Goal: Transaction & Acquisition: Book appointment/travel/reservation

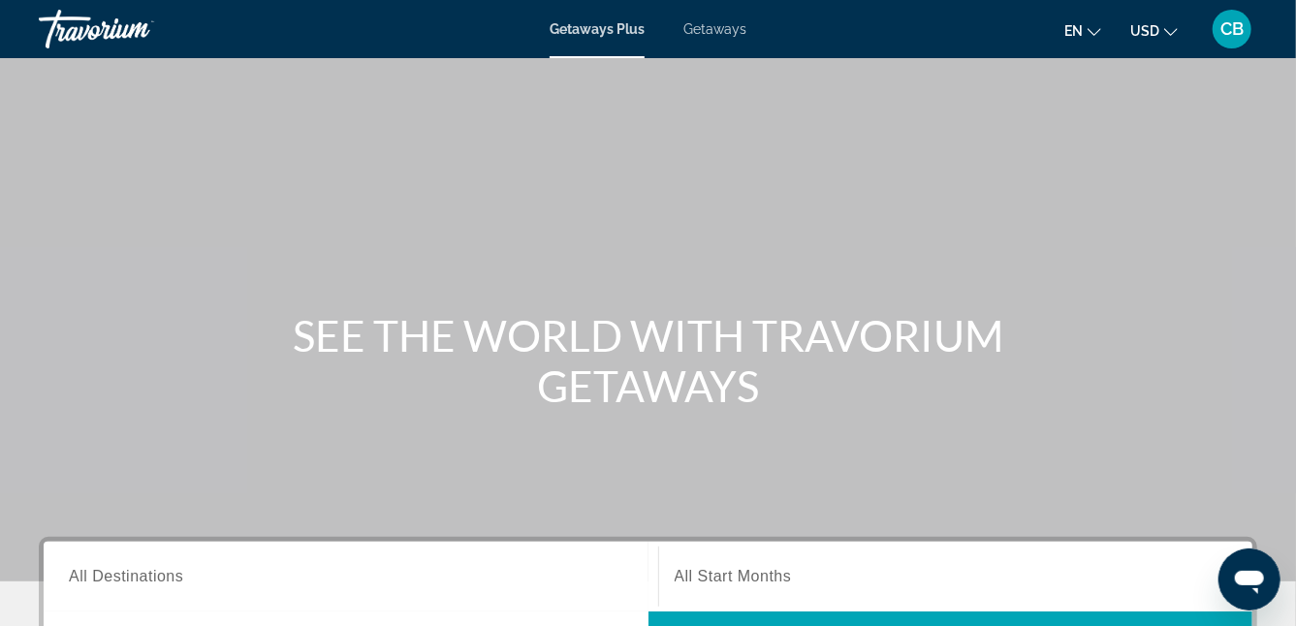
click at [452, 439] on div "Main content" at bounding box center [648, 291] width 1296 height 582
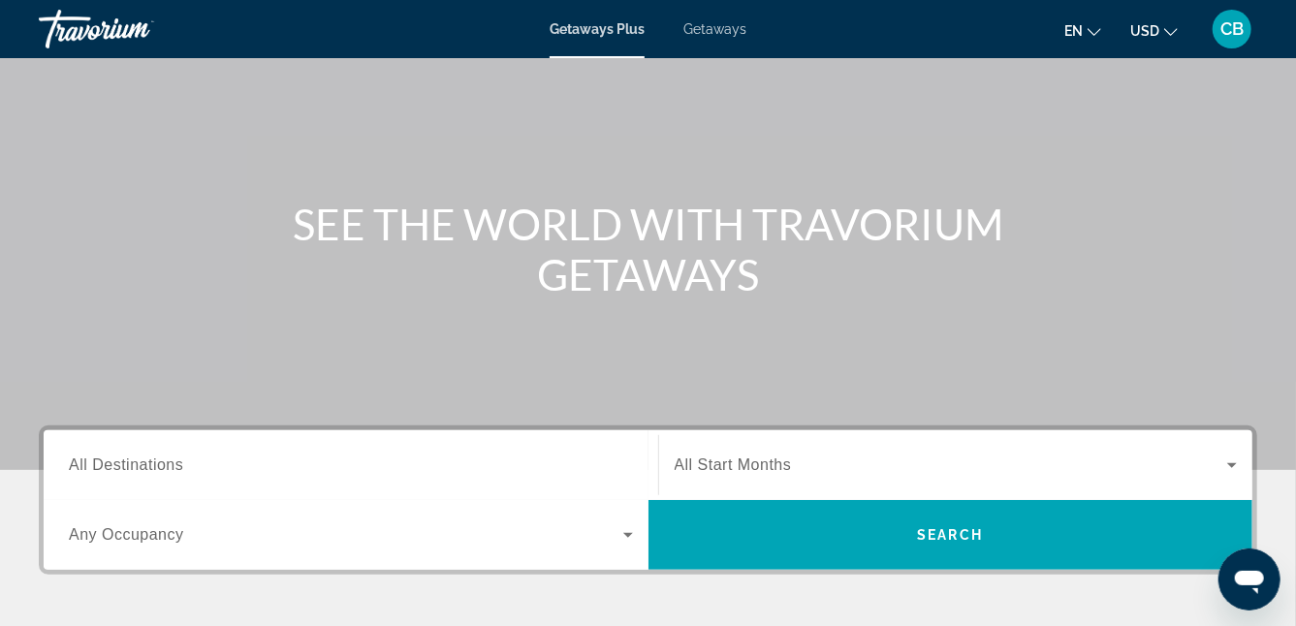
scroll to position [345, 0]
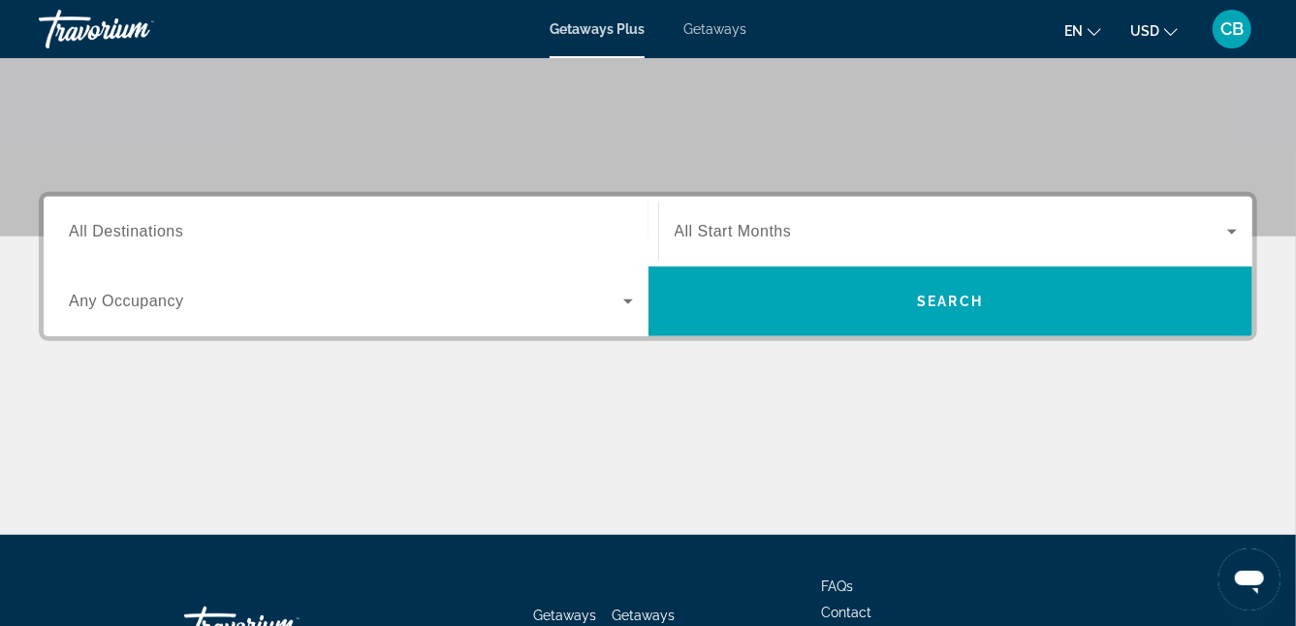
click at [637, 230] on div "Destination All Destinations" at bounding box center [350, 232] width 595 height 55
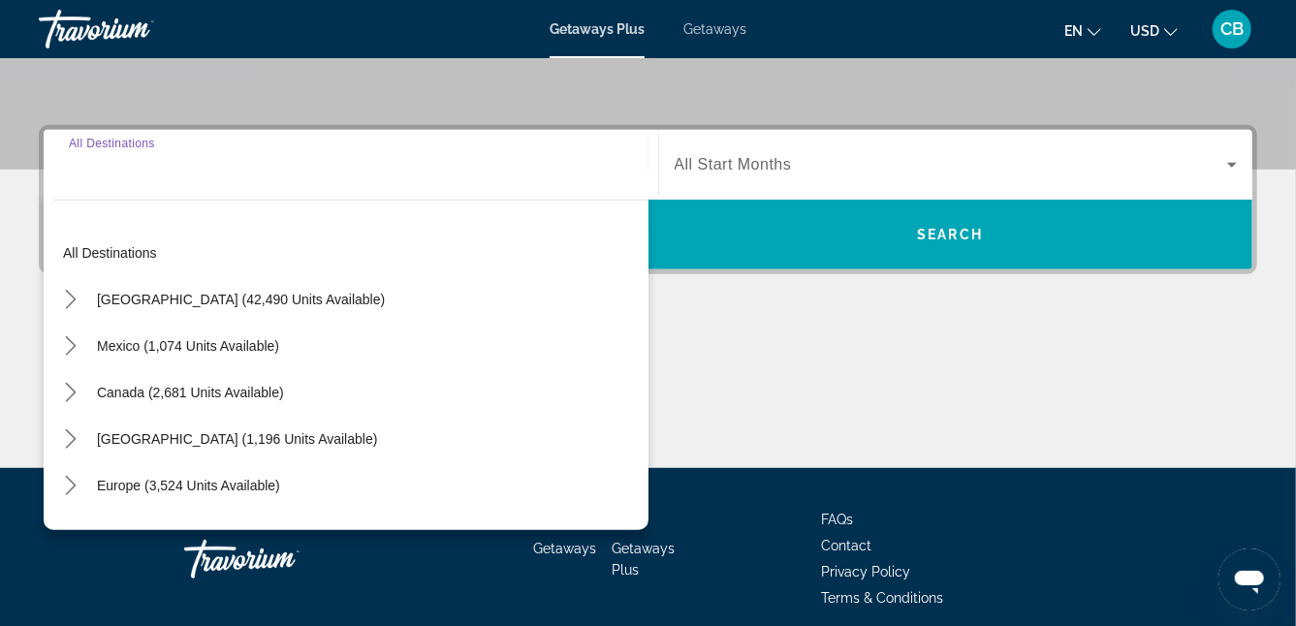
scroll to position [474, 0]
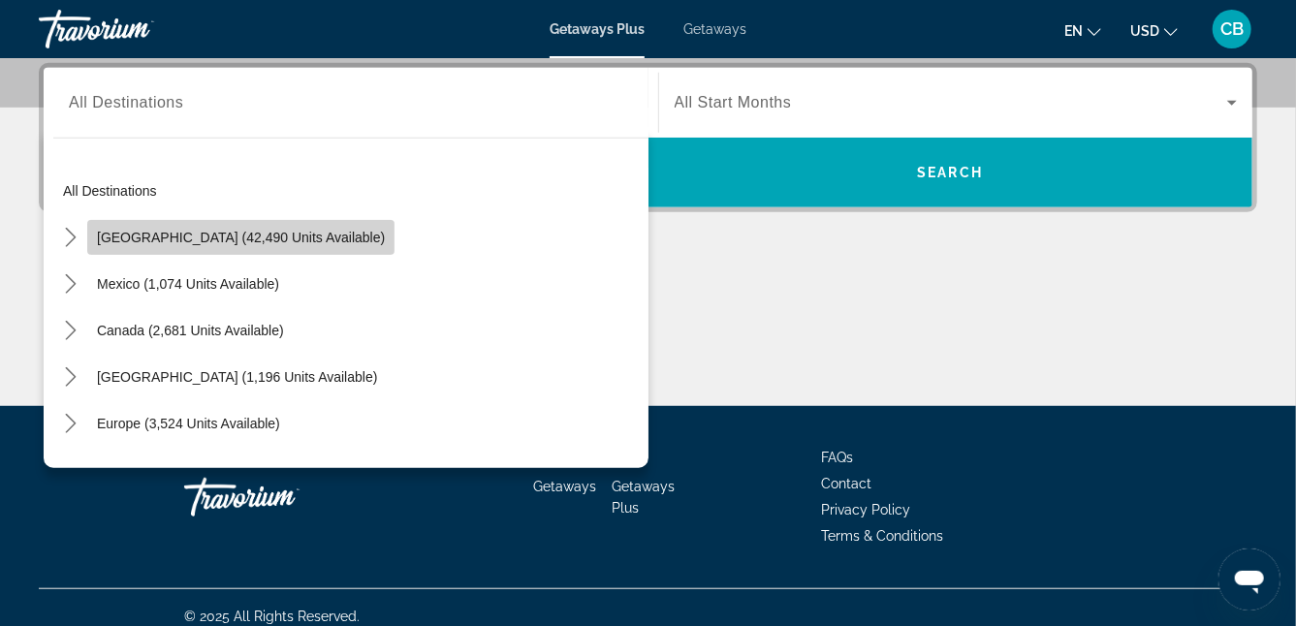
click at [280, 232] on span "[GEOGRAPHIC_DATA] (42,490 units available)" at bounding box center [241, 238] width 288 height 16
type input "**********"
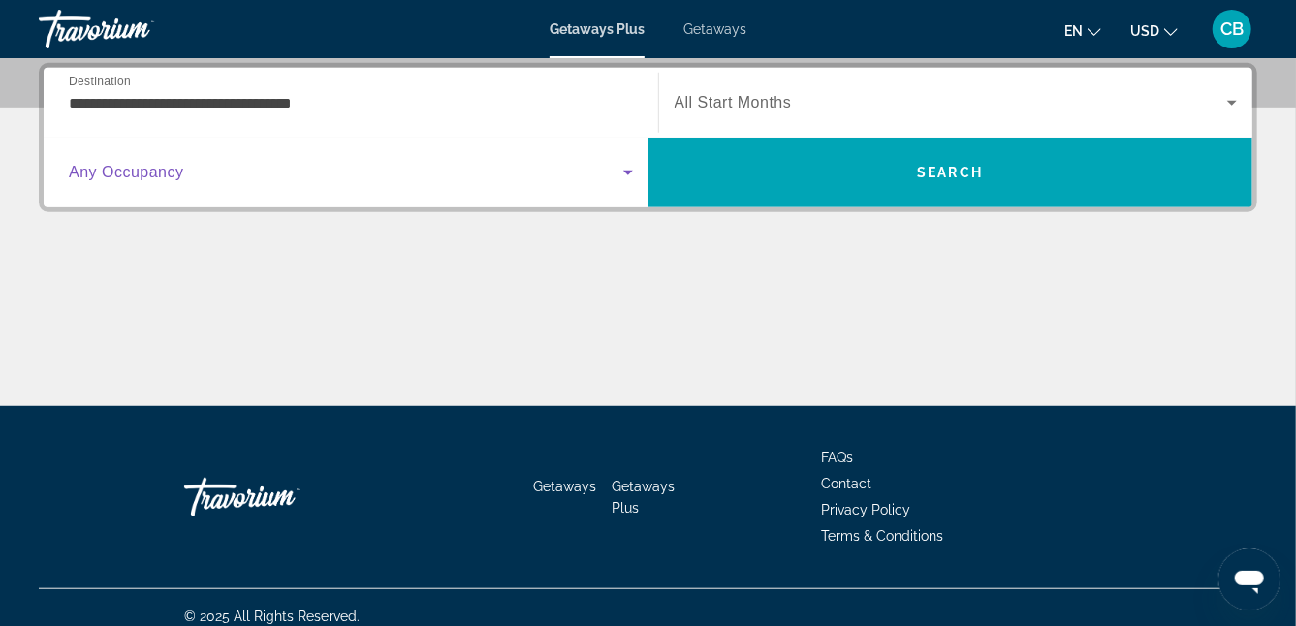
click at [626, 173] on icon "Search widget" at bounding box center [628, 173] width 10 height 5
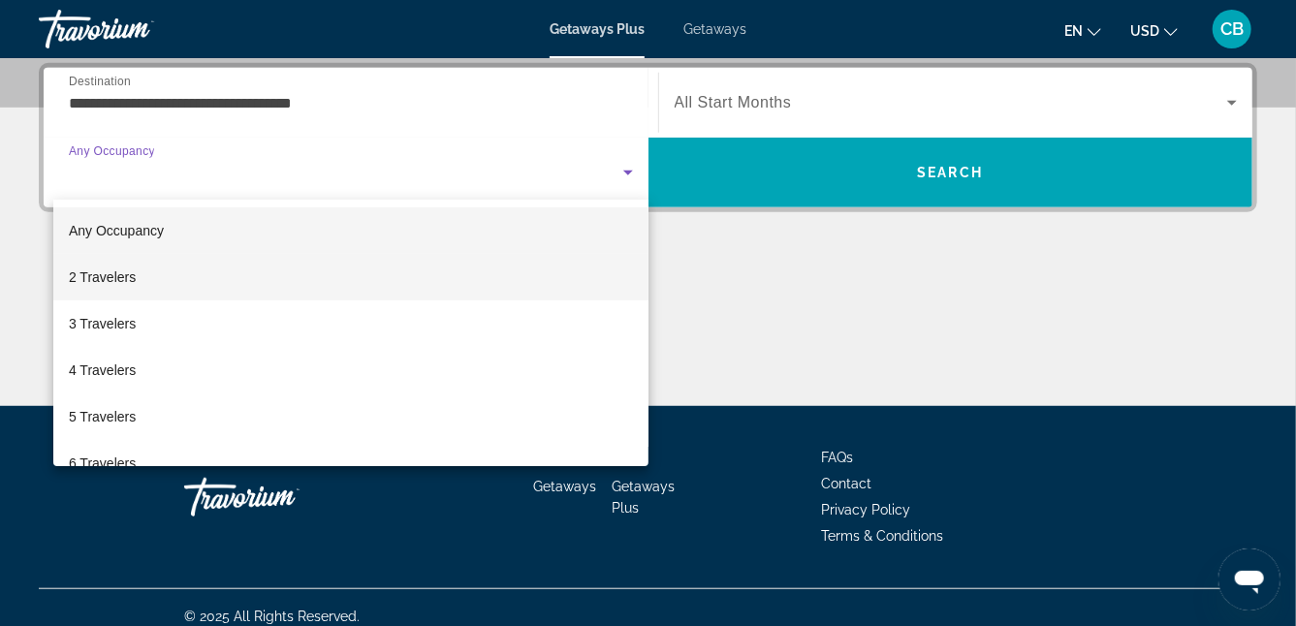
click at [602, 287] on mat-option "2 Travelers" at bounding box center [350, 277] width 595 height 47
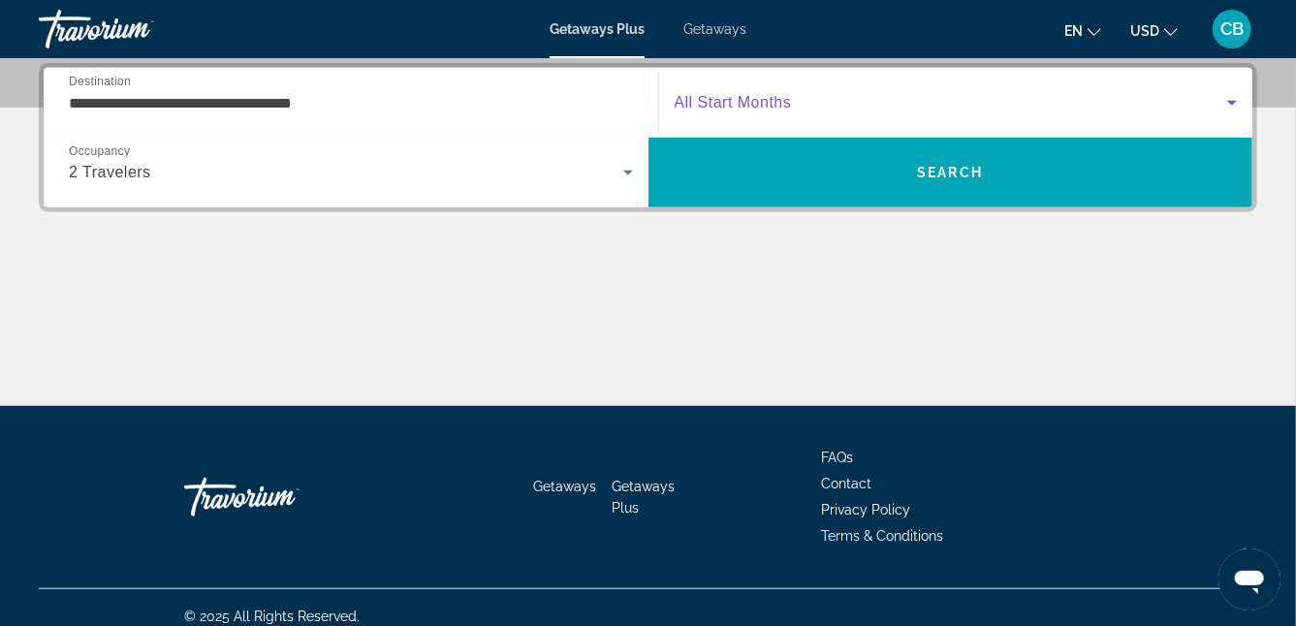
click at [1145, 101] on span "Search widget" at bounding box center [952, 102] width 554 height 23
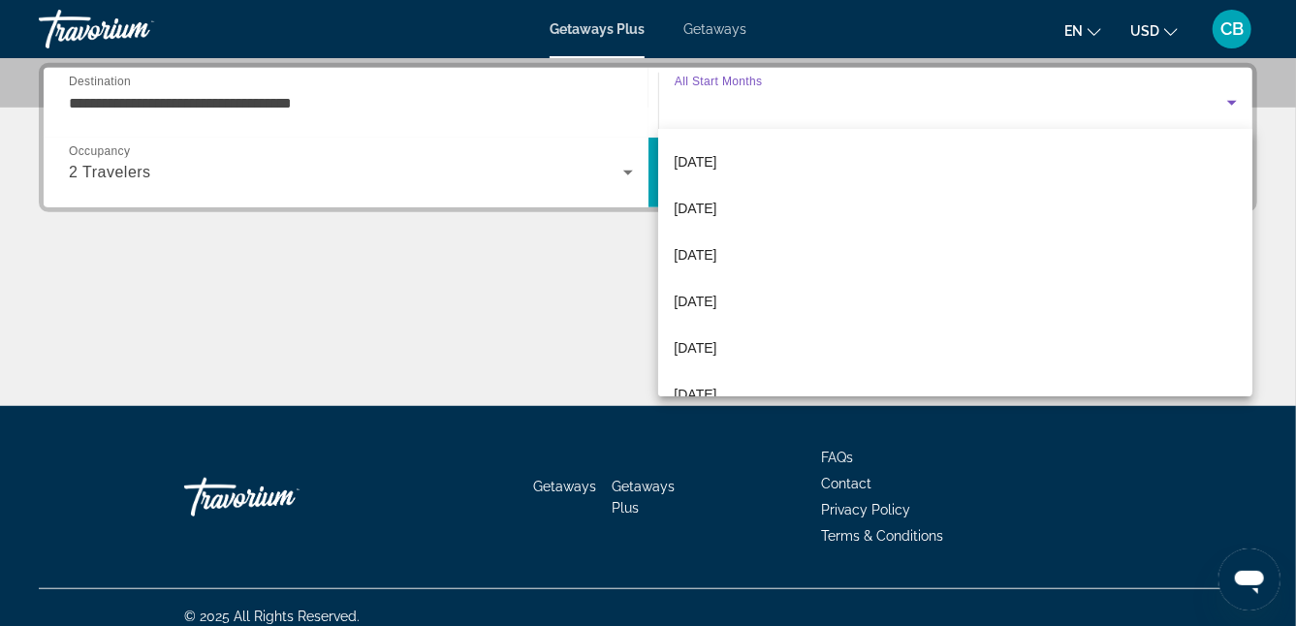
scroll to position [233, 0]
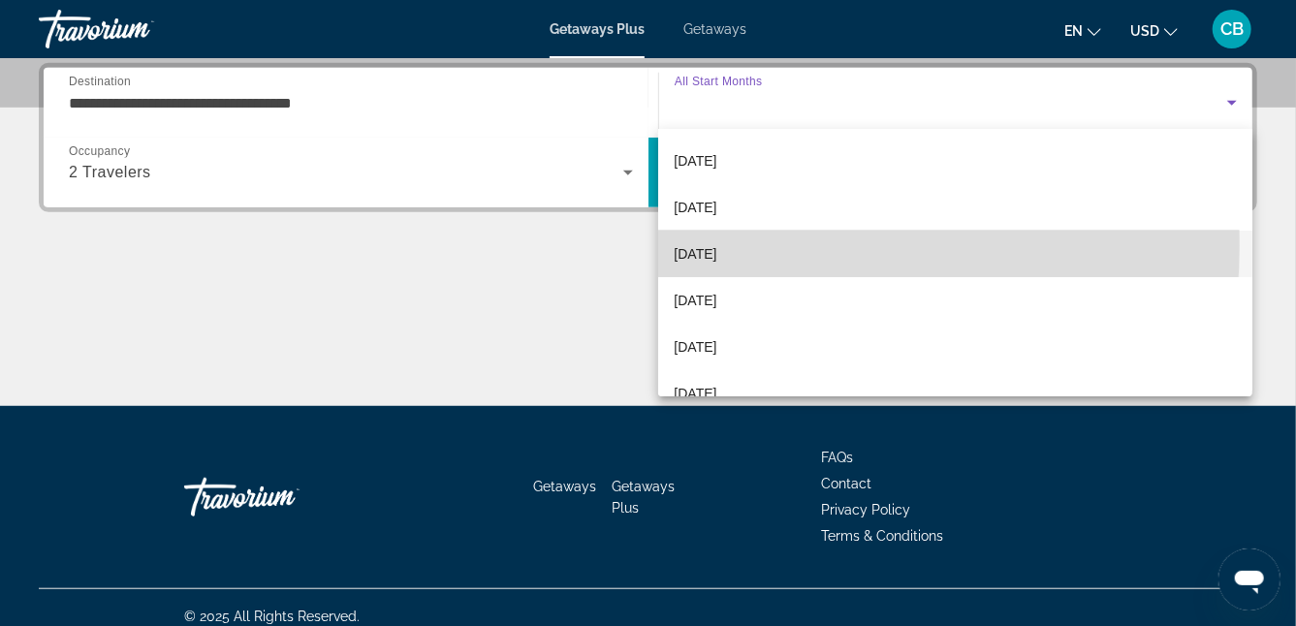
click at [713, 245] on span "[DATE]" at bounding box center [695, 253] width 43 height 23
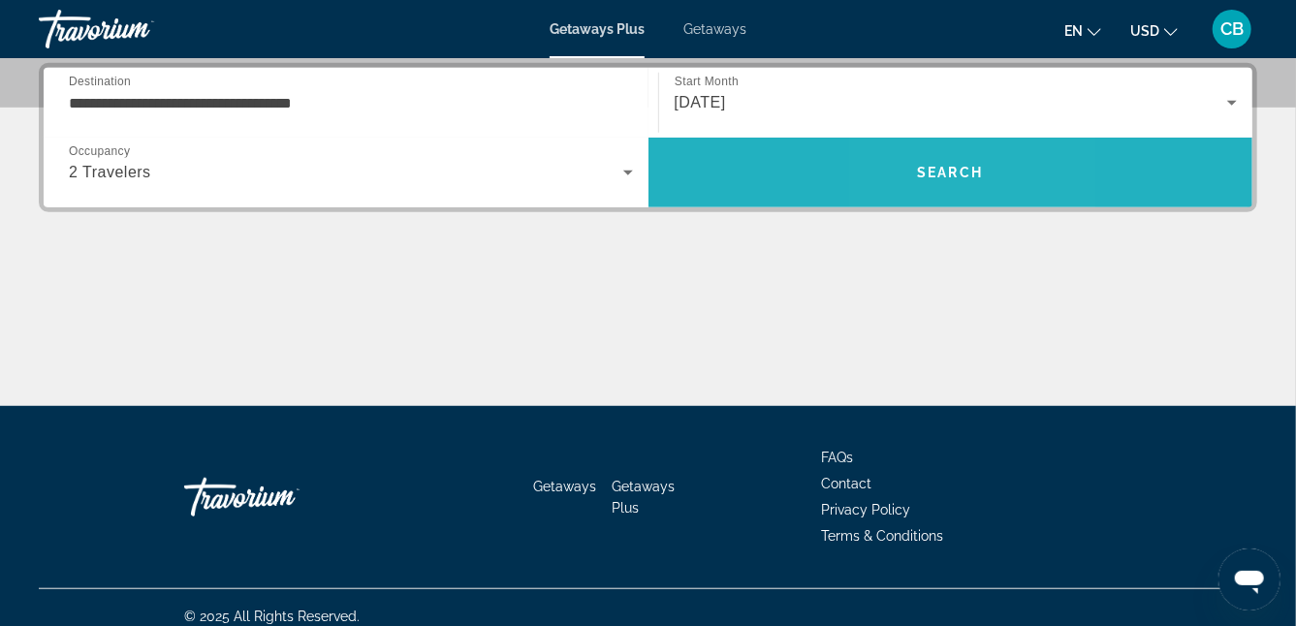
click at [929, 172] on span "Search" at bounding box center [950, 173] width 66 height 16
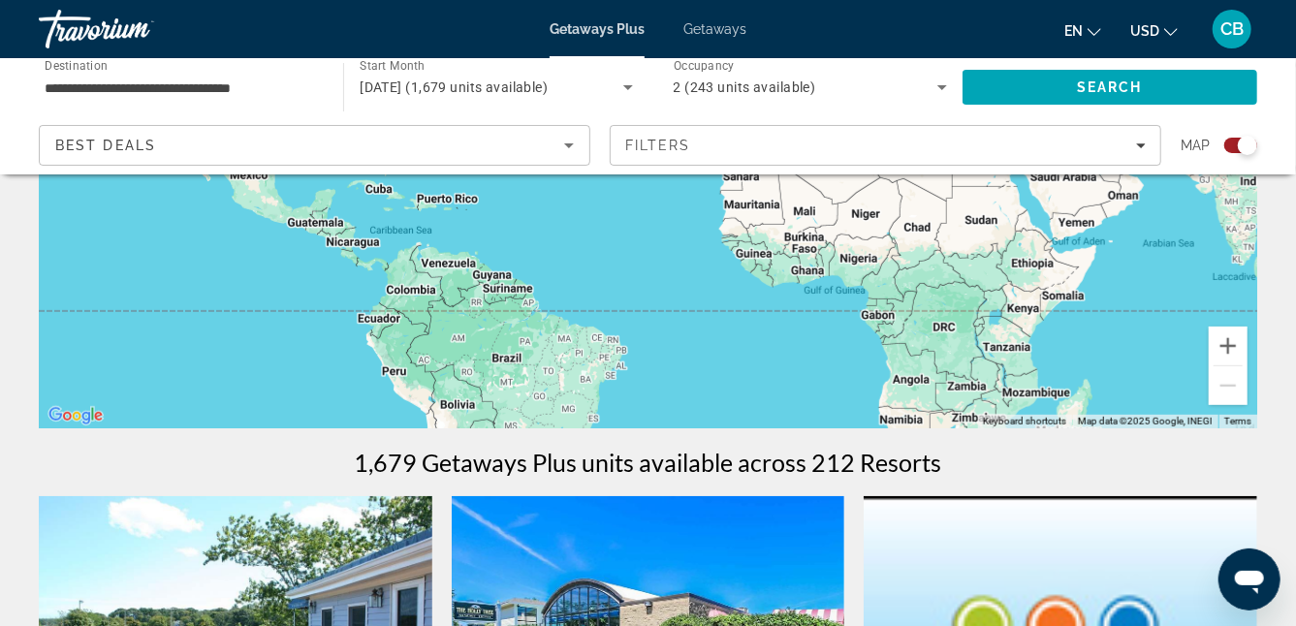
scroll to position [345, 0]
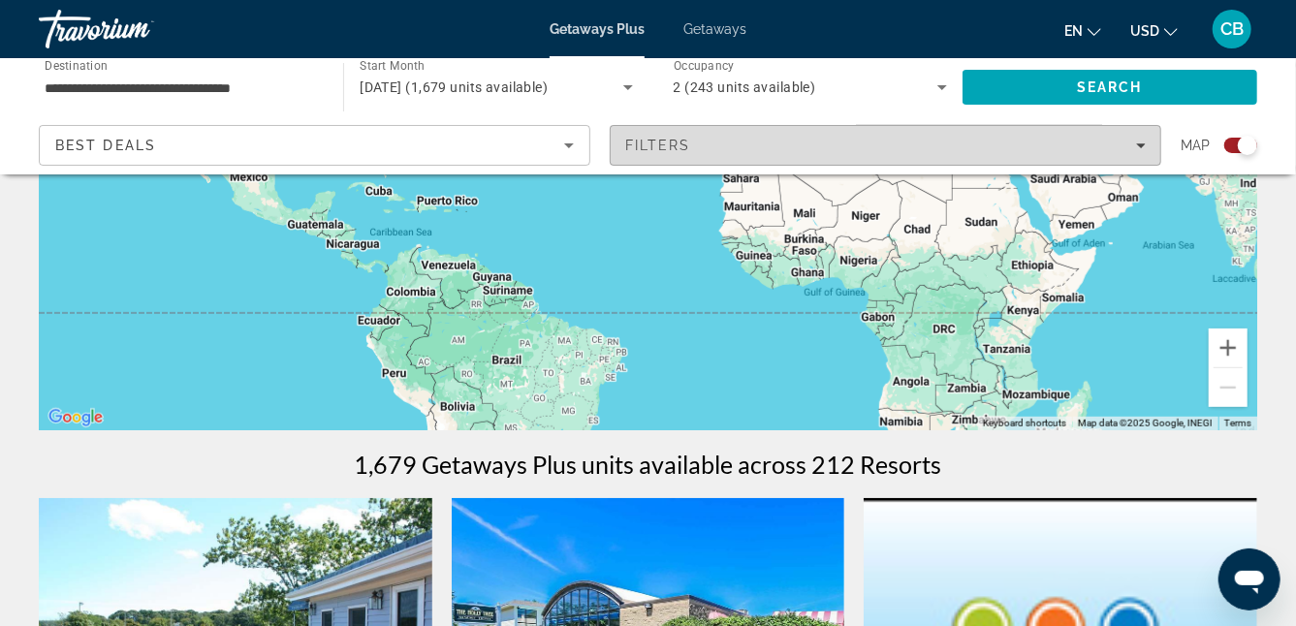
click at [1141, 157] on span "Filters" at bounding box center [886, 145] width 550 height 47
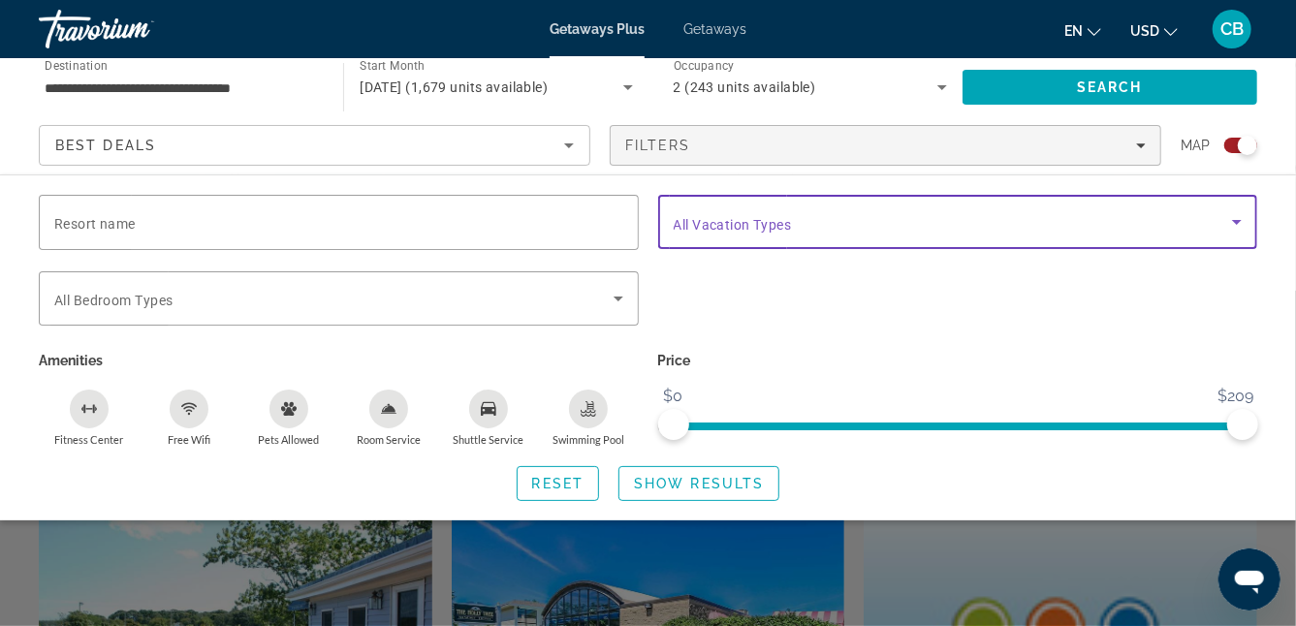
click at [1241, 222] on icon "Search widget" at bounding box center [1237, 221] width 23 height 23
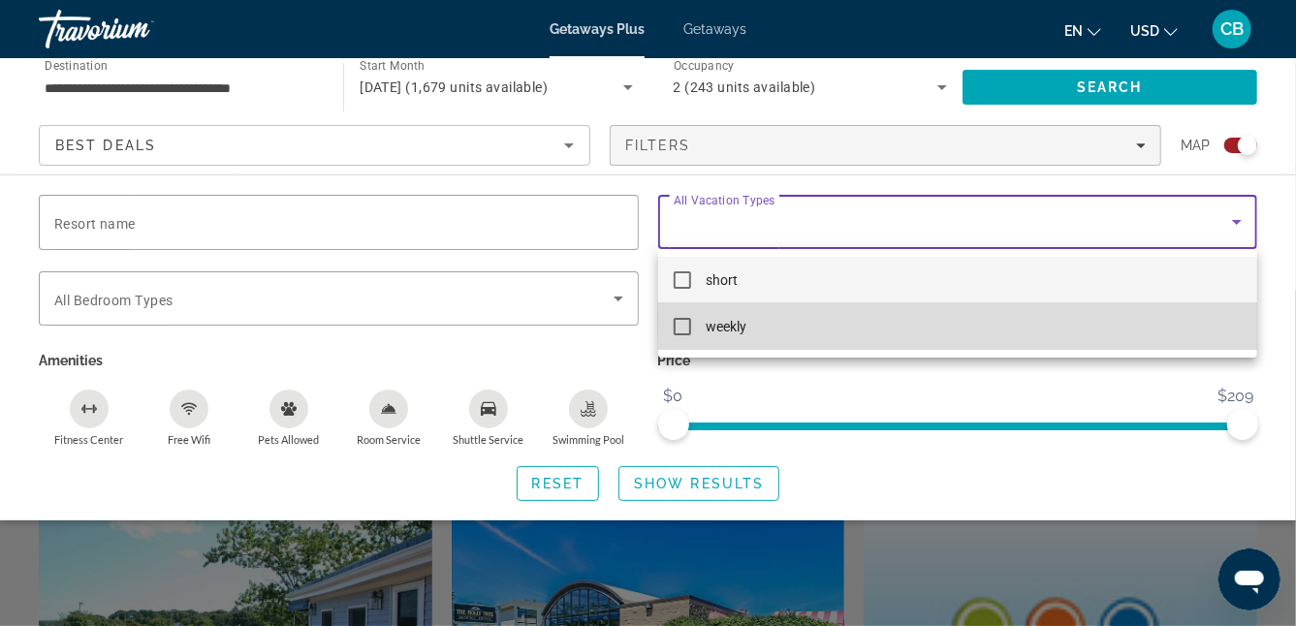
click at [1221, 318] on mat-option "weekly" at bounding box center [958, 327] width 600 height 47
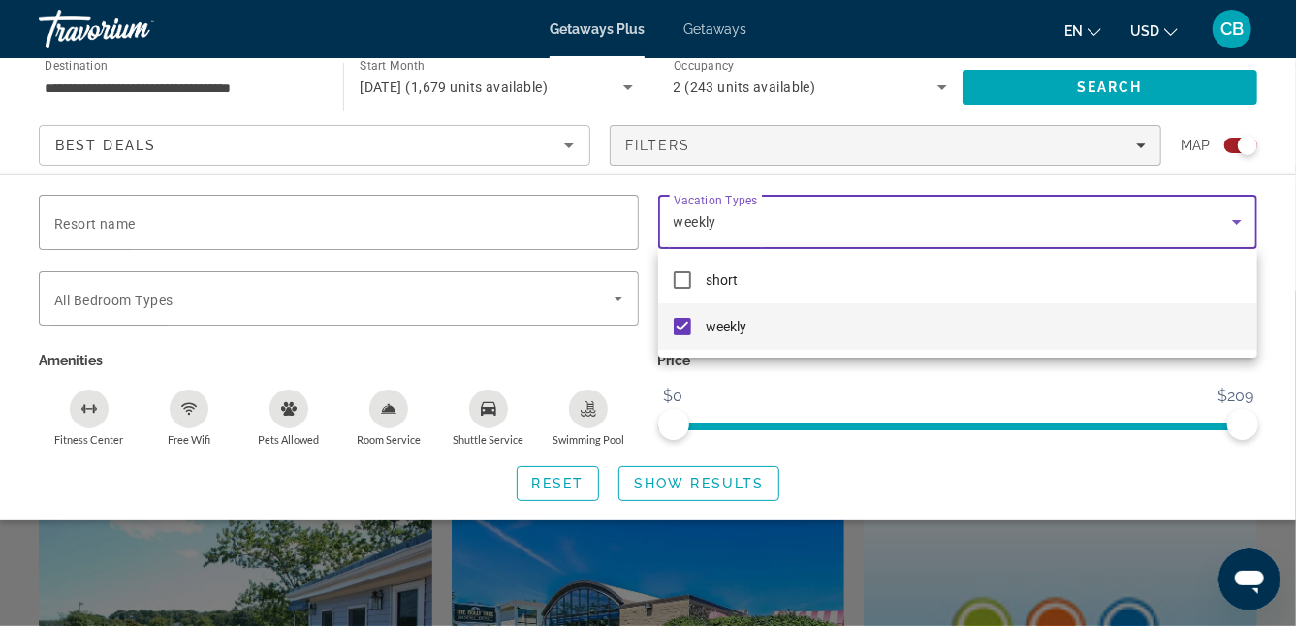
click at [1121, 370] on div at bounding box center [648, 313] width 1296 height 626
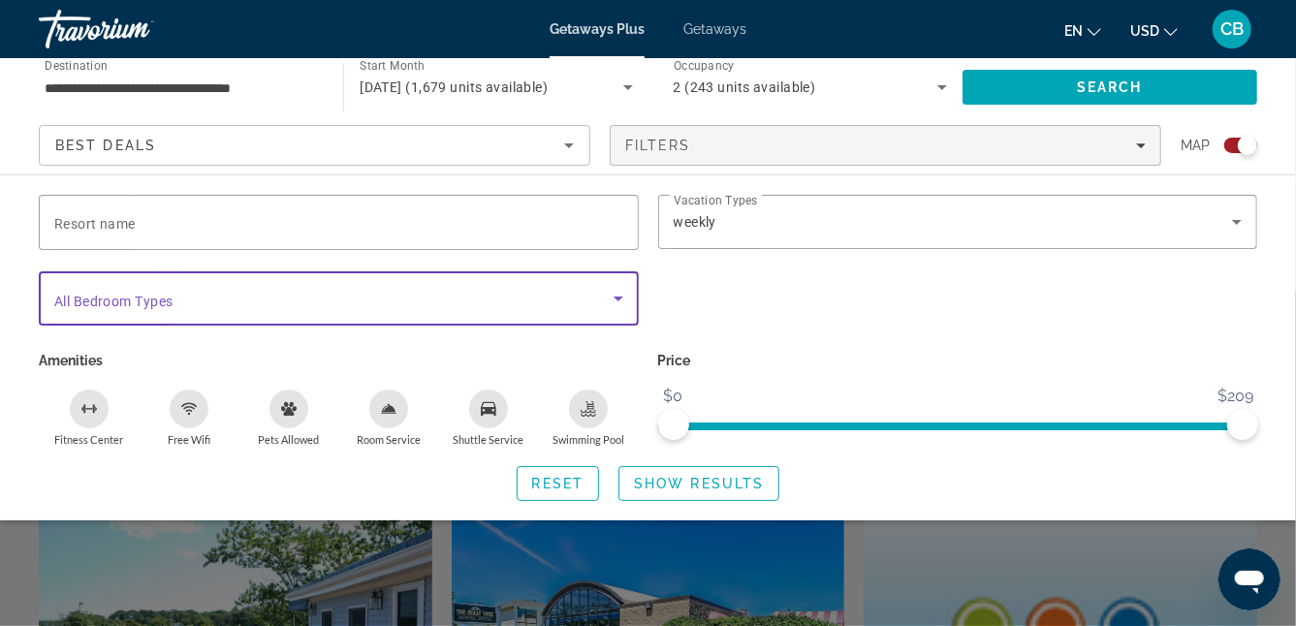
click at [619, 289] on icon "Search widget" at bounding box center [618, 298] width 23 height 23
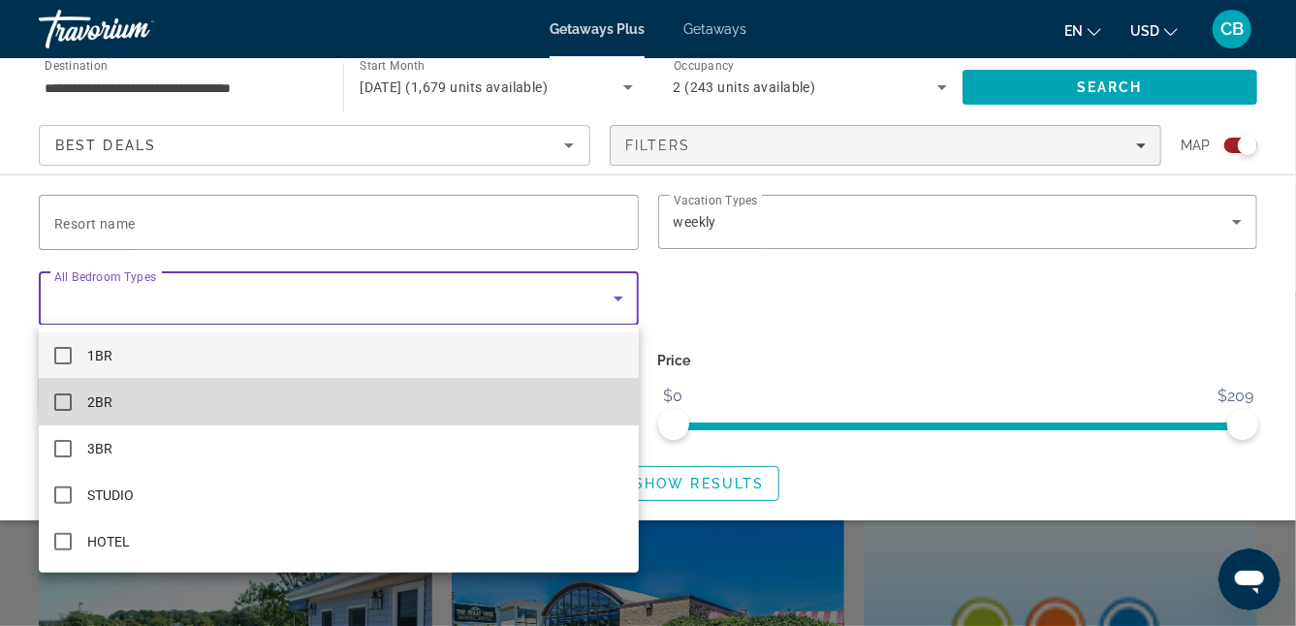
click at [592, 391] on mat-option "2BR" at bounding box center [339, 402] width 600 height 47
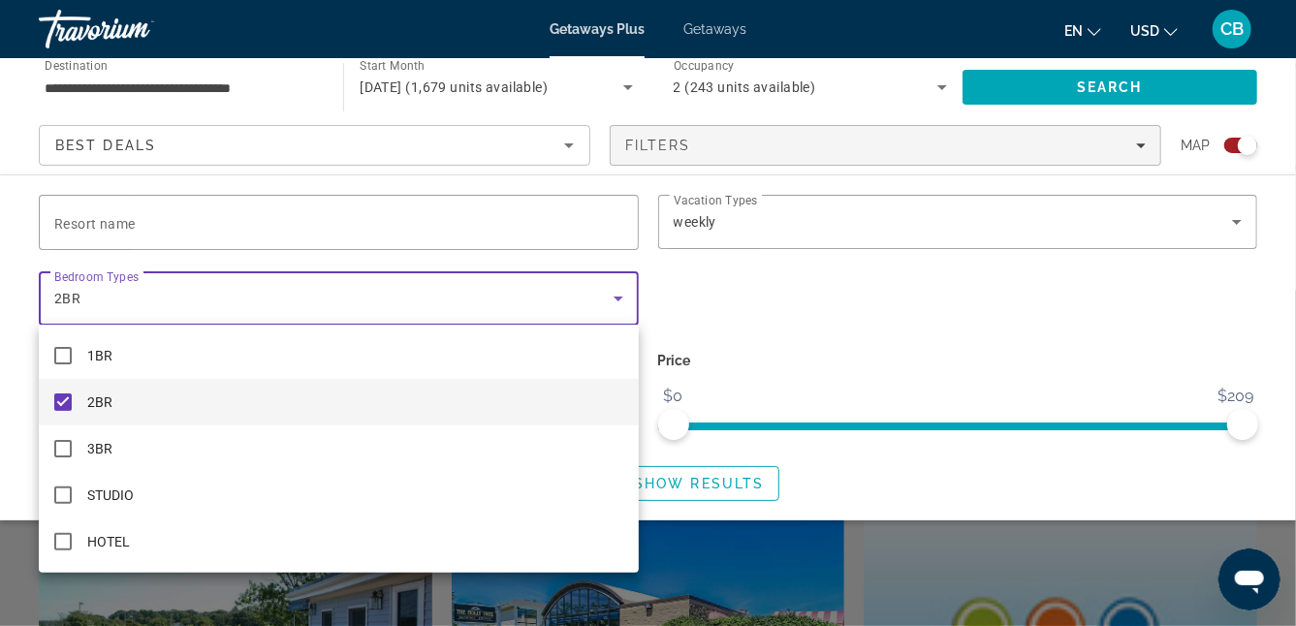
click at [729, 316] on div at bounding box center [648, 313] width 1296 height 626
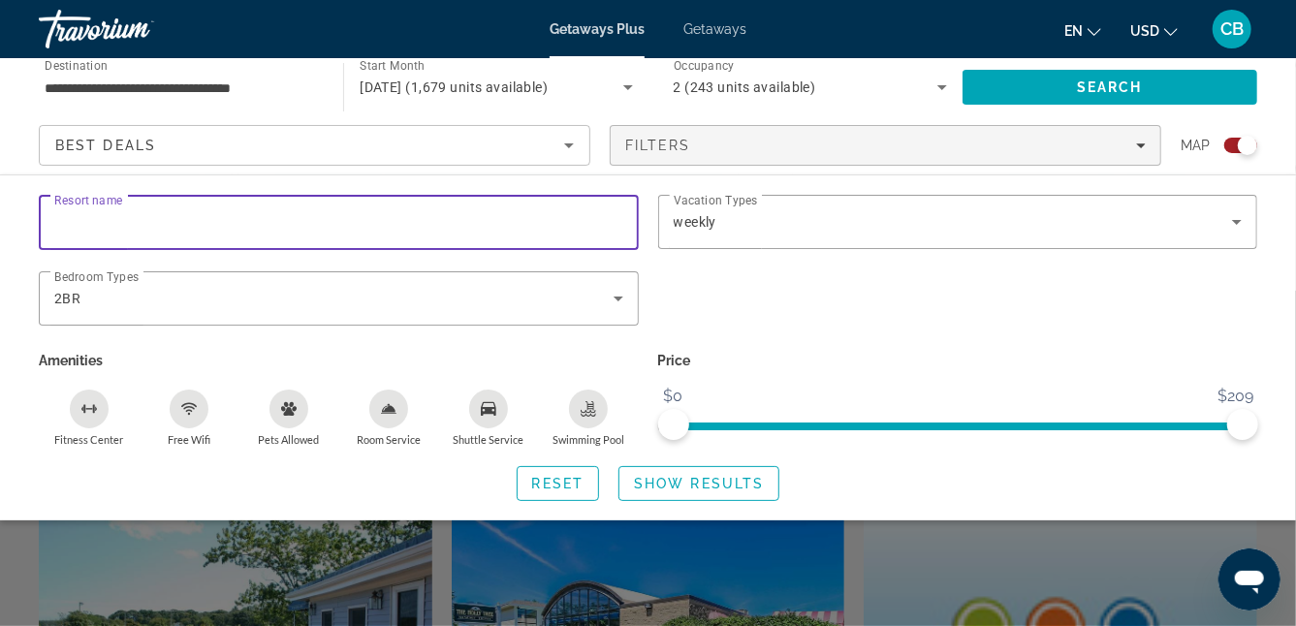
click at [588, 226] on input "Resort name" at bounding box center [338, 222] width 569 height 23
drag, startPoint x: 588, startPoint y: 226, endPoint x: 188, endPoint y: 198, distance: 400.5
click at [188, 198] on div "****" at bounding box center [338, 222] width 569 height 55
type input "******"
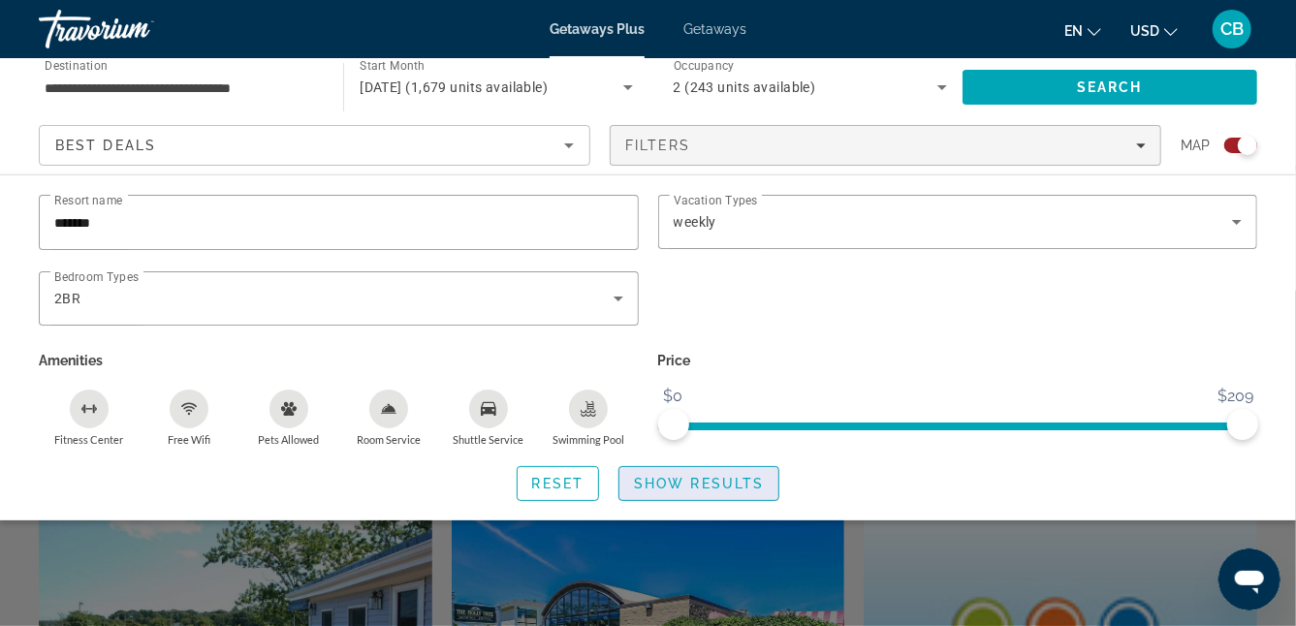
click at [711, 490] on span "Show Results" at bounding box center [699, 484] width 130 height 16
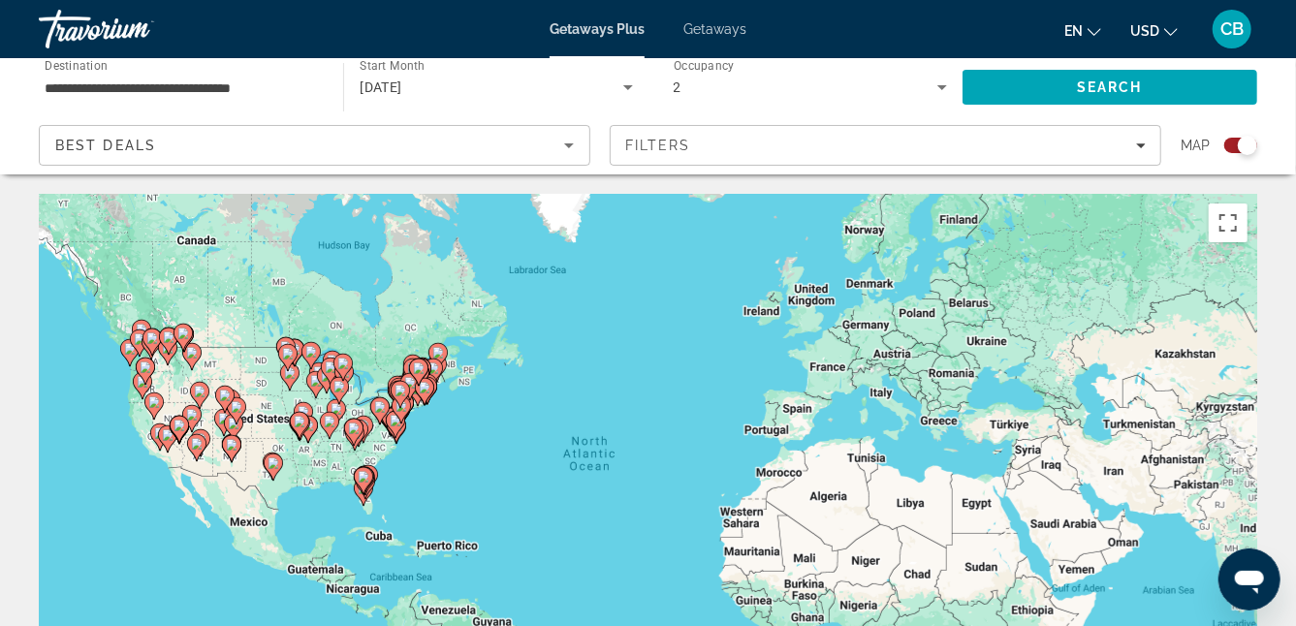
click at [273, 431] on div "To activate drag with keyboard, press Alt + Enter. Once in keyboard drag state,…" at bounding box center [648, 485] width 1219 height 582
click at [251, 419] on div "To activate drag with keyboard, press Alt + Enter. Once in keyboard drag state,…" at bounding box center [648, 485] width 1219 height 582
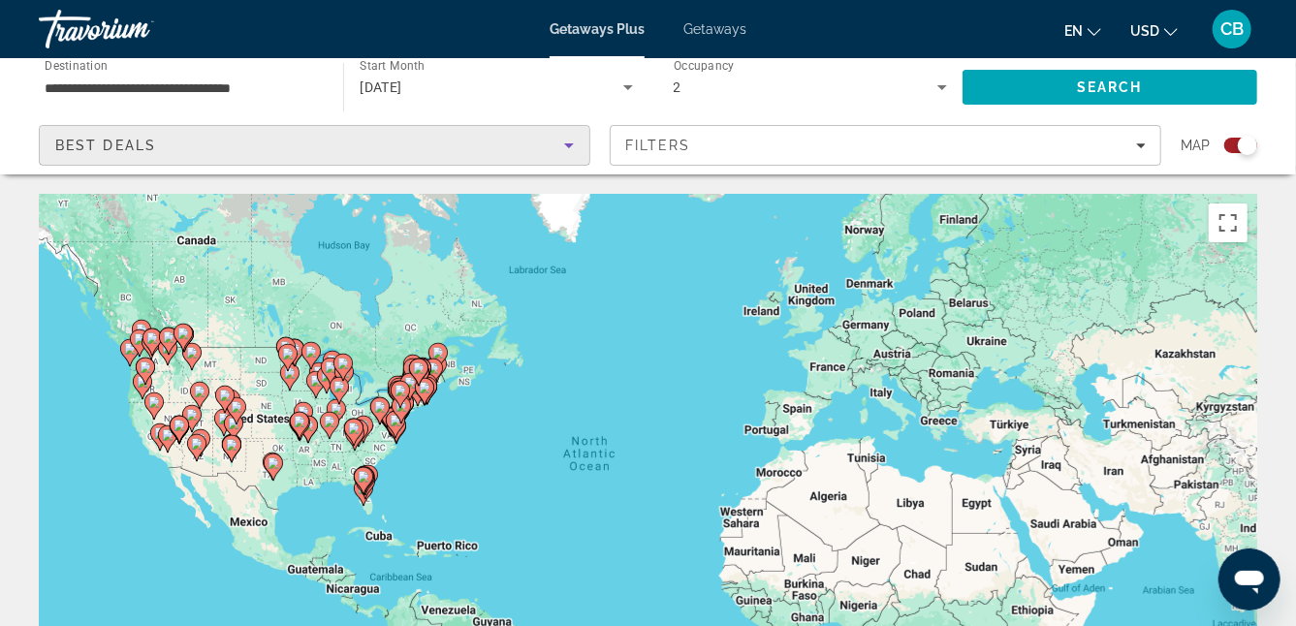
click at [568, 139] on icon "Sort by" at bounding box center [569, 145] width 23 height 23
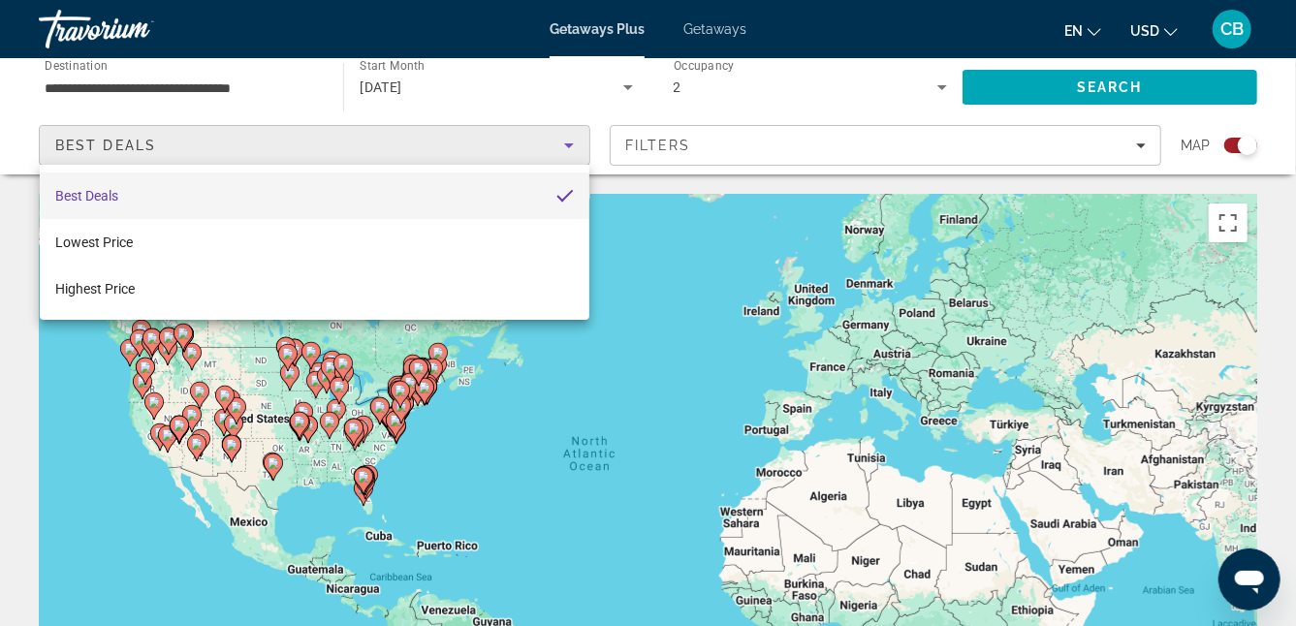
drag, startPoint x: 883, startPoint y: 118, endPoint x: 920, endPoint y: 83, distance: 50.8
click at [920, 83] on div at bounding box center [648, 313] width 1296 height 626
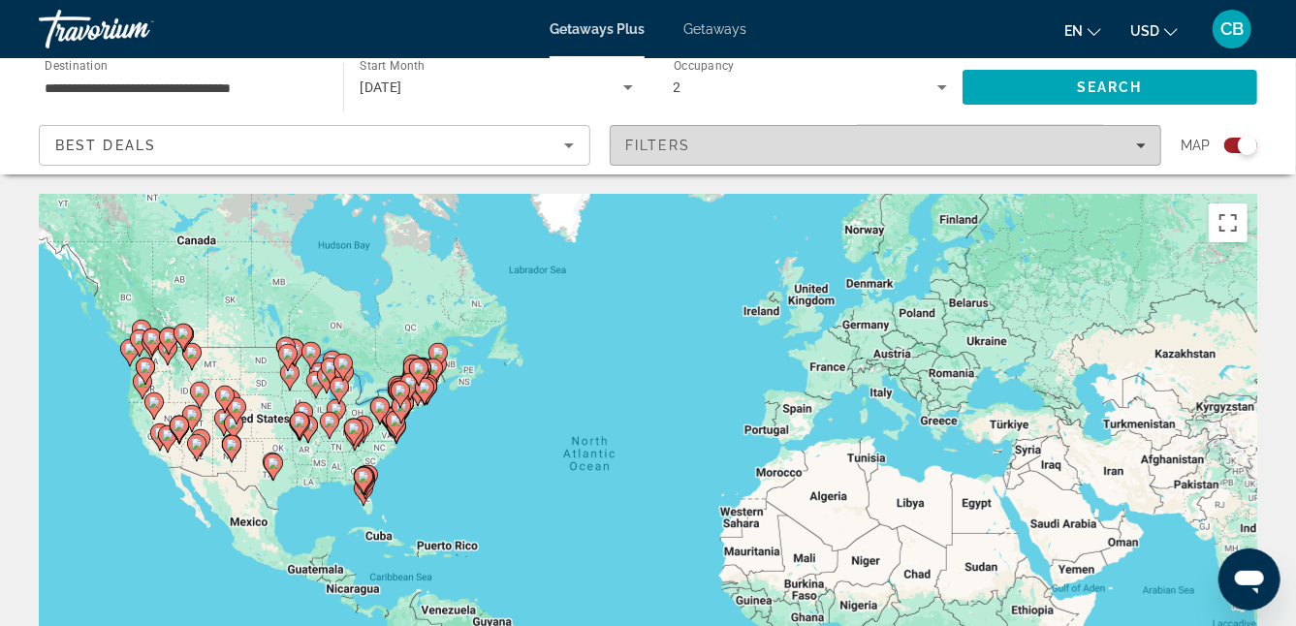
click at [1143, 146] on icon "Filters" at bounding box center [1141, 146] width 10 height 10
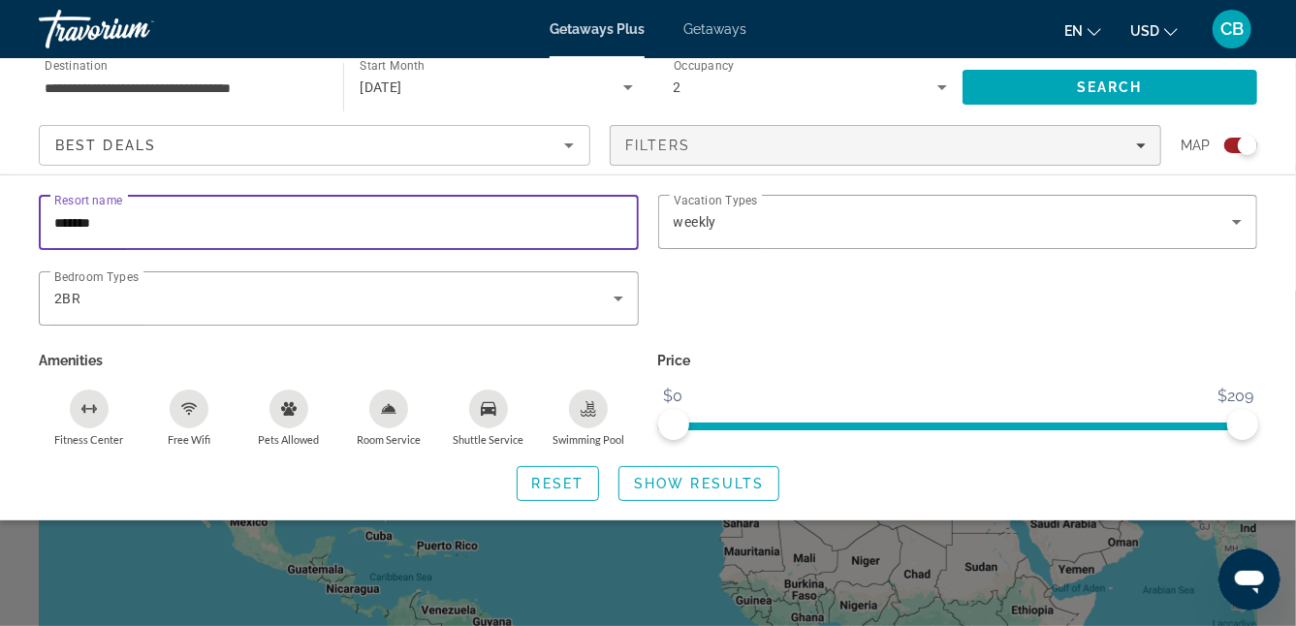
click at [546, 231] on input "******" at bounding box center [338, 222] width 569 height 23
type input "**********"
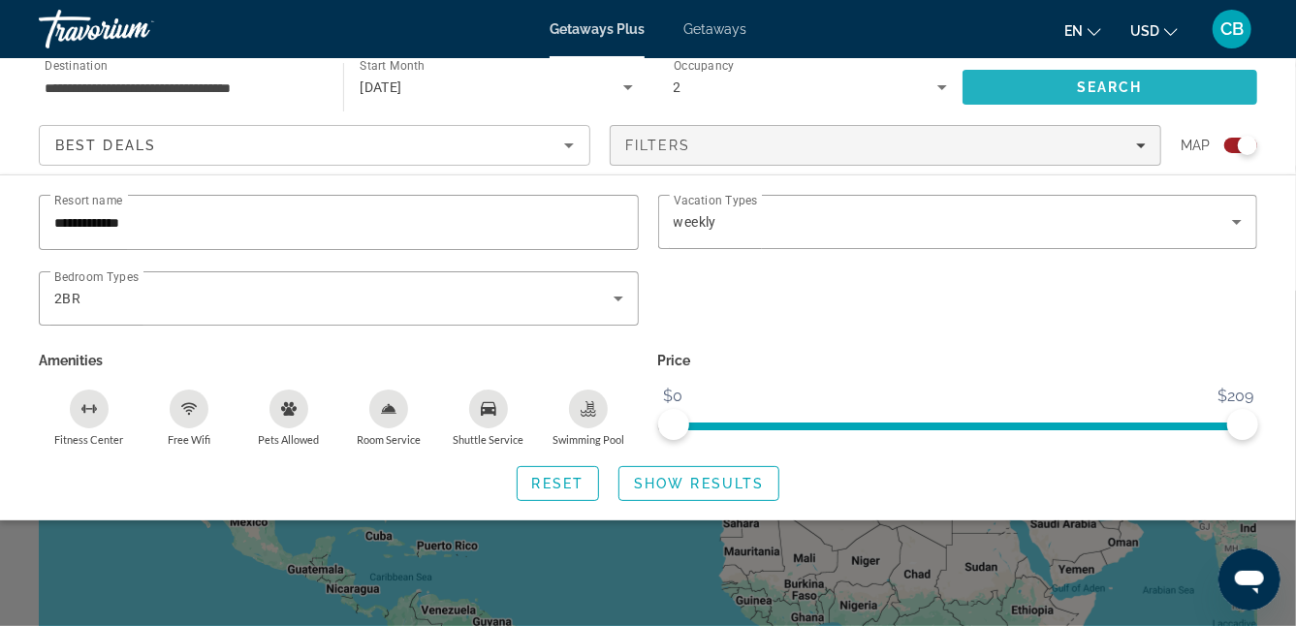
click at [1110, 91] on span "Search" at bounding box center [1110, 88] width 66 height 16
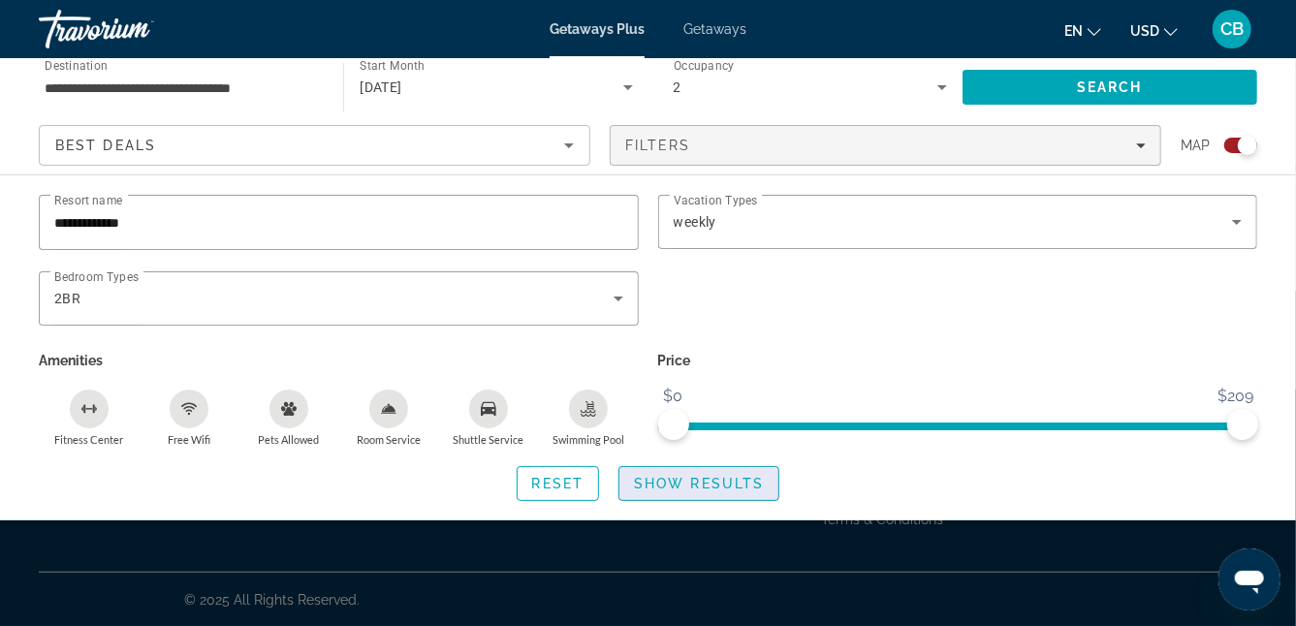
click at [739, 466] on span "Search widget" at bounding box center [699, 484] width 159 height 47
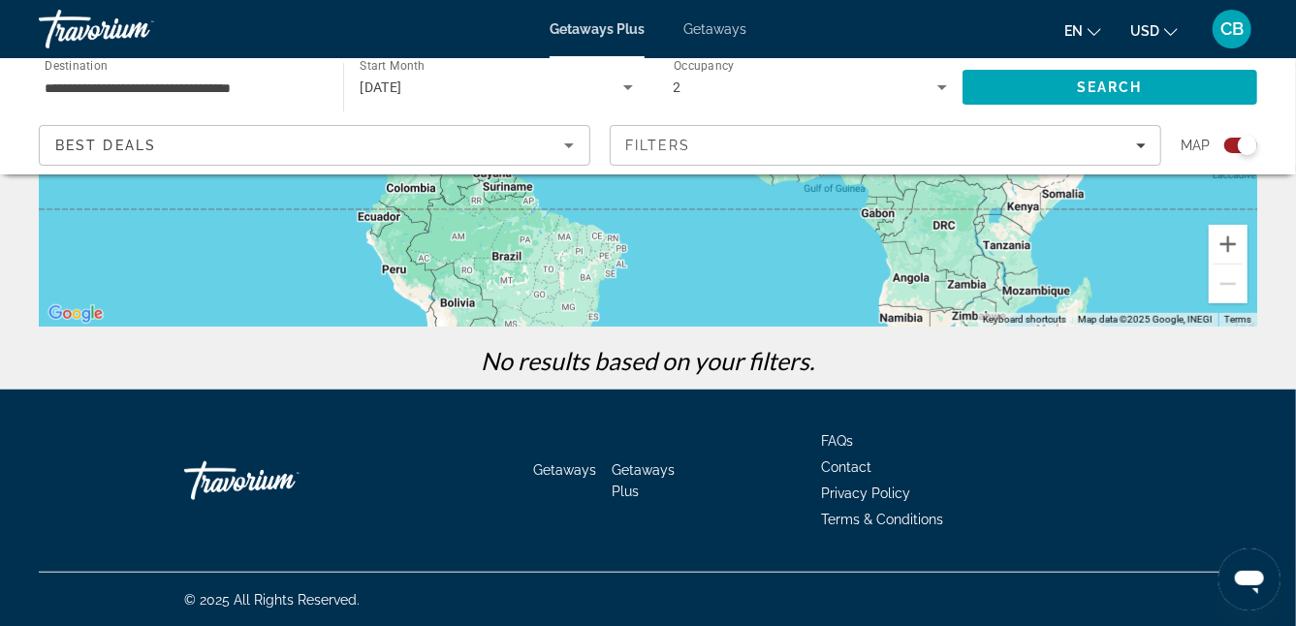
scroll to position [0, 0]
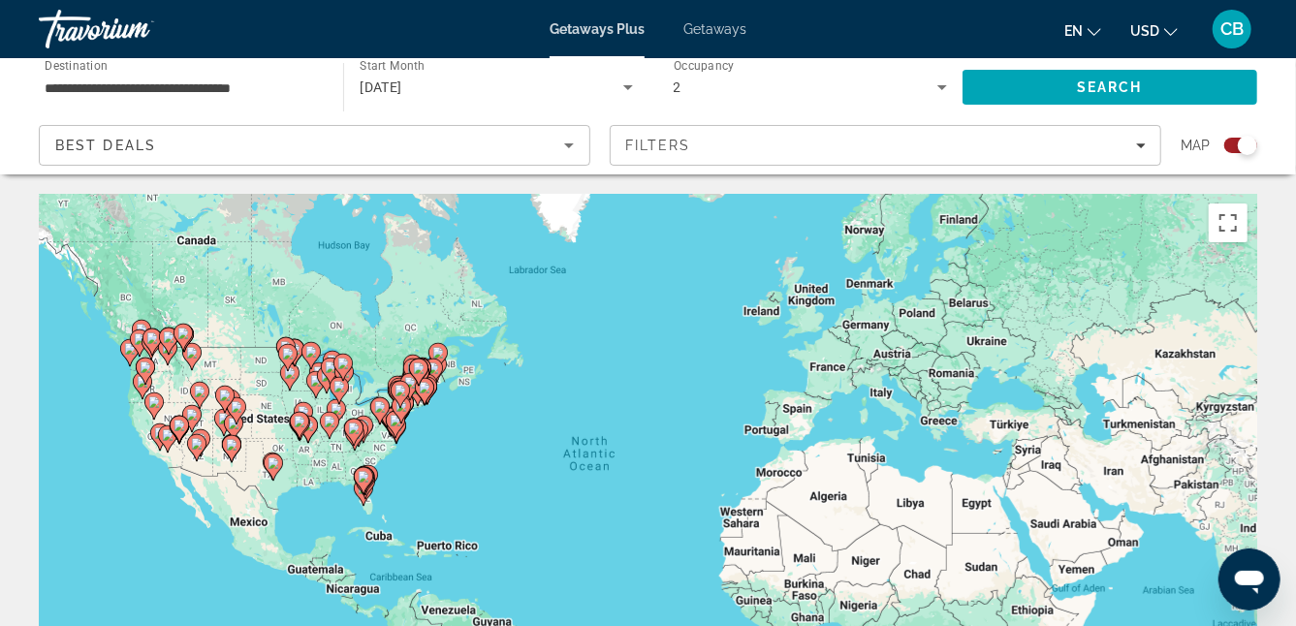
click at [724, 24] on span "Getaways" at bounding box center [715, 29] width 63 height 16
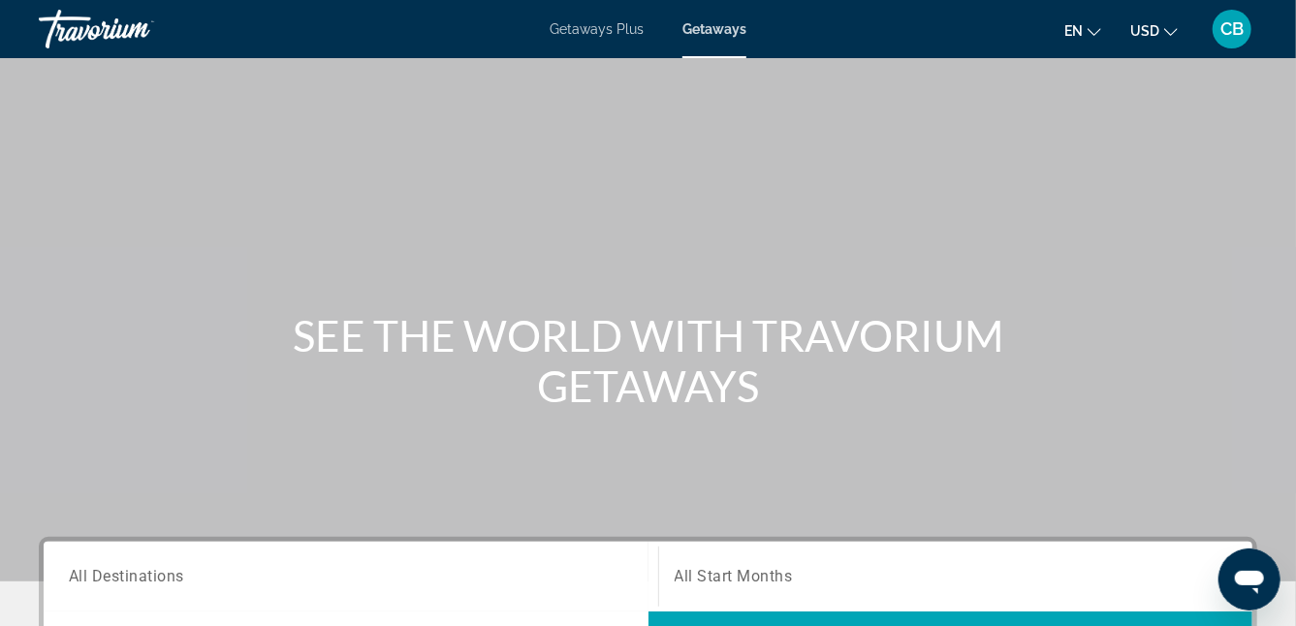
scroll to position [491, 0]
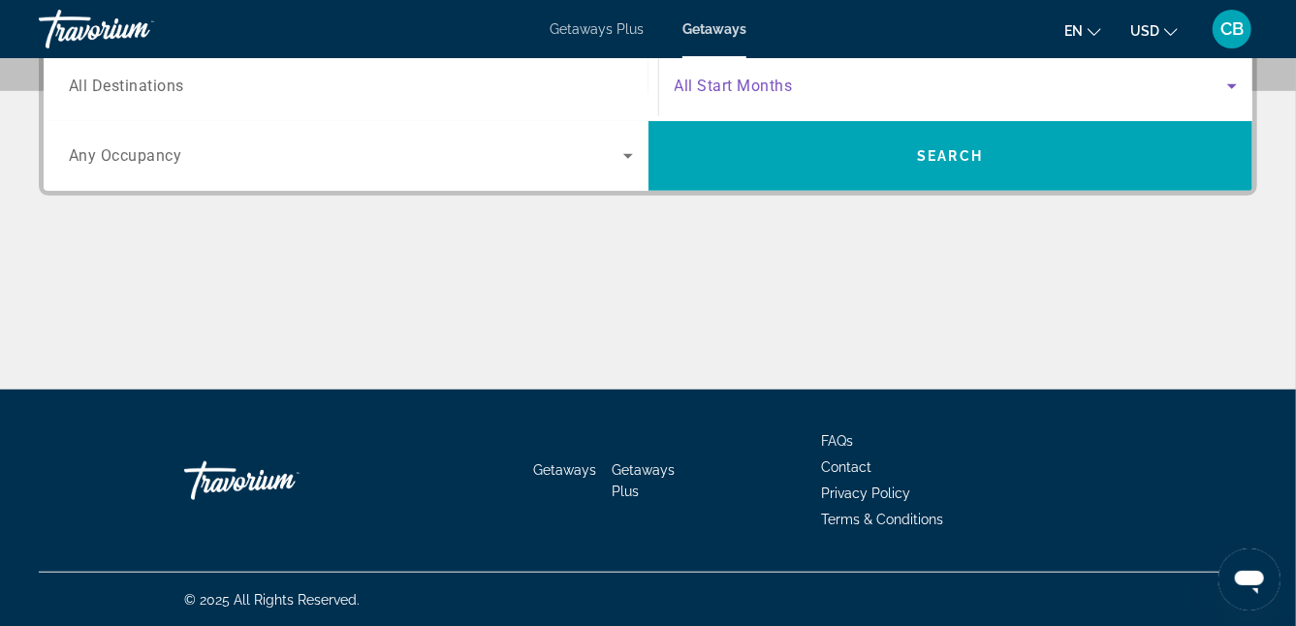
click at [1232, 84] on icon "Search widget" at bounding box center [1233, 86] width 10 height 5
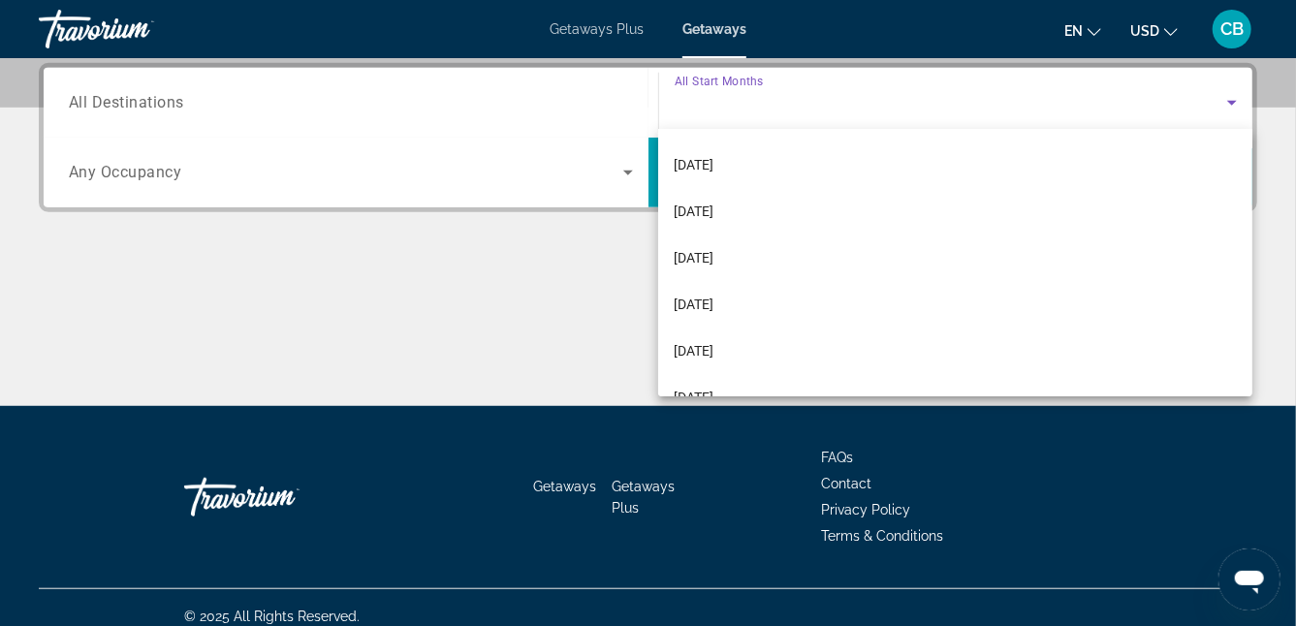
scroll to position [233, 0]
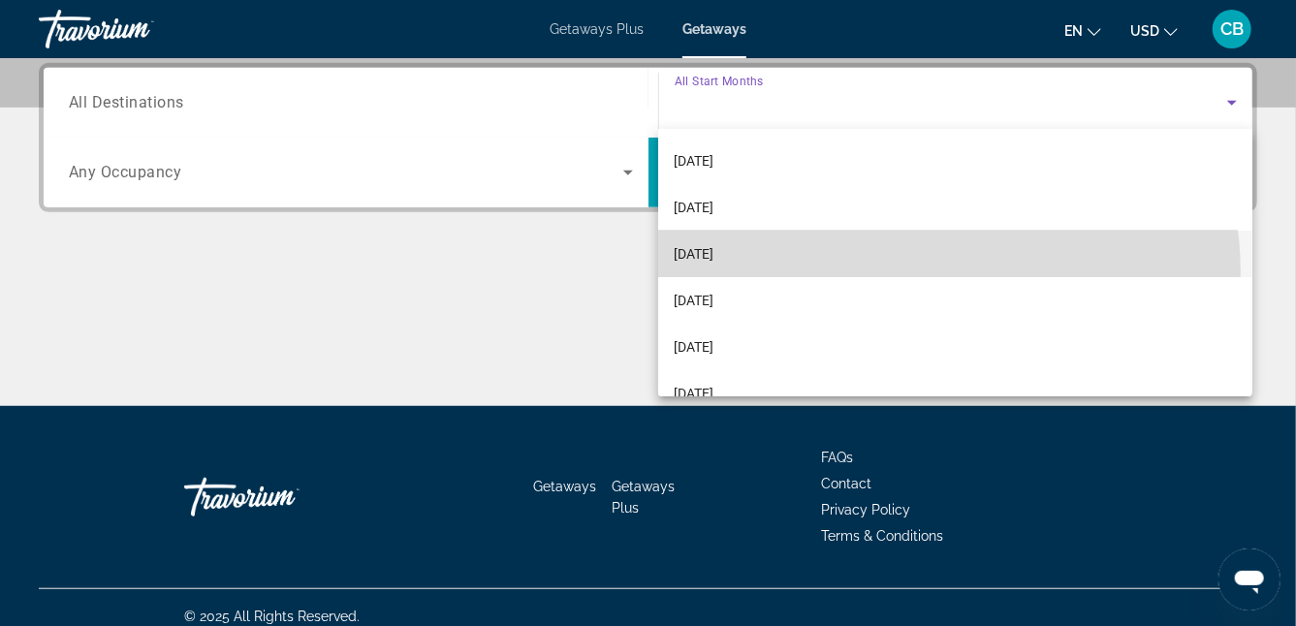
click at [908, 272] on mat-option "[DATE]" at bounding box center [955, 254] width 594 height 47
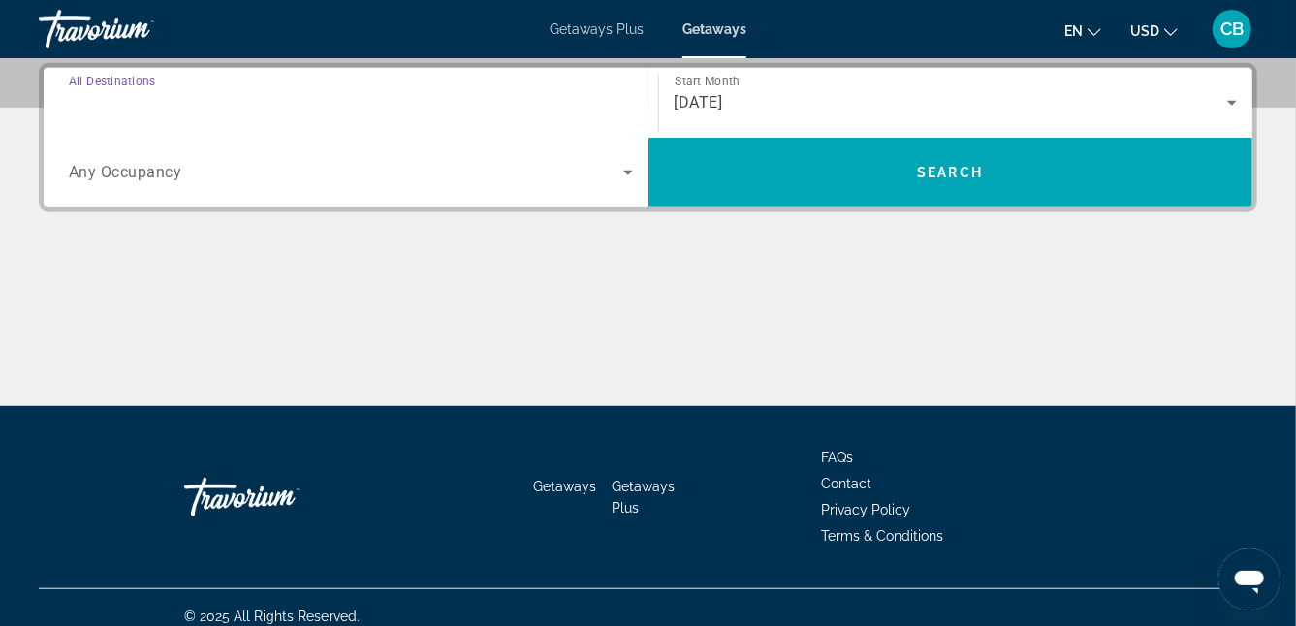
click at [562, 105] on input "Destination All Destinations" at bounding box center [351, 103] width 564 height 23
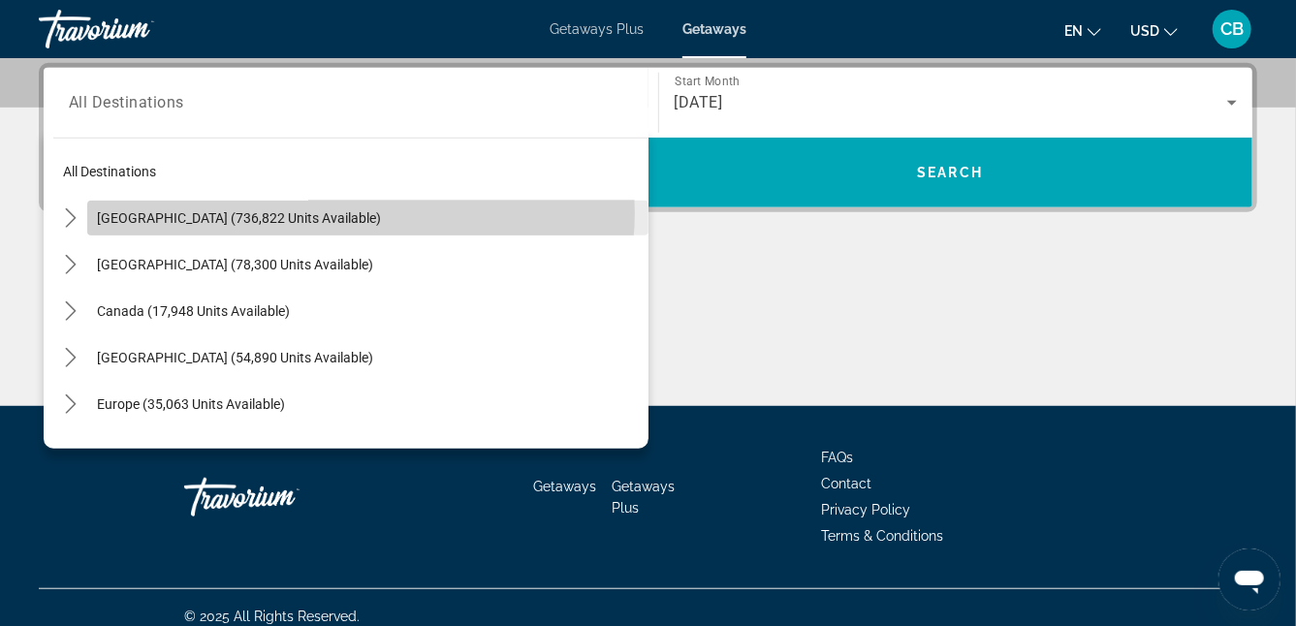
click at [348, 212] on span "Select destination: United States (736,822 units available)" at bounding box center [367, 218] width 561 height 47
type input "**********"
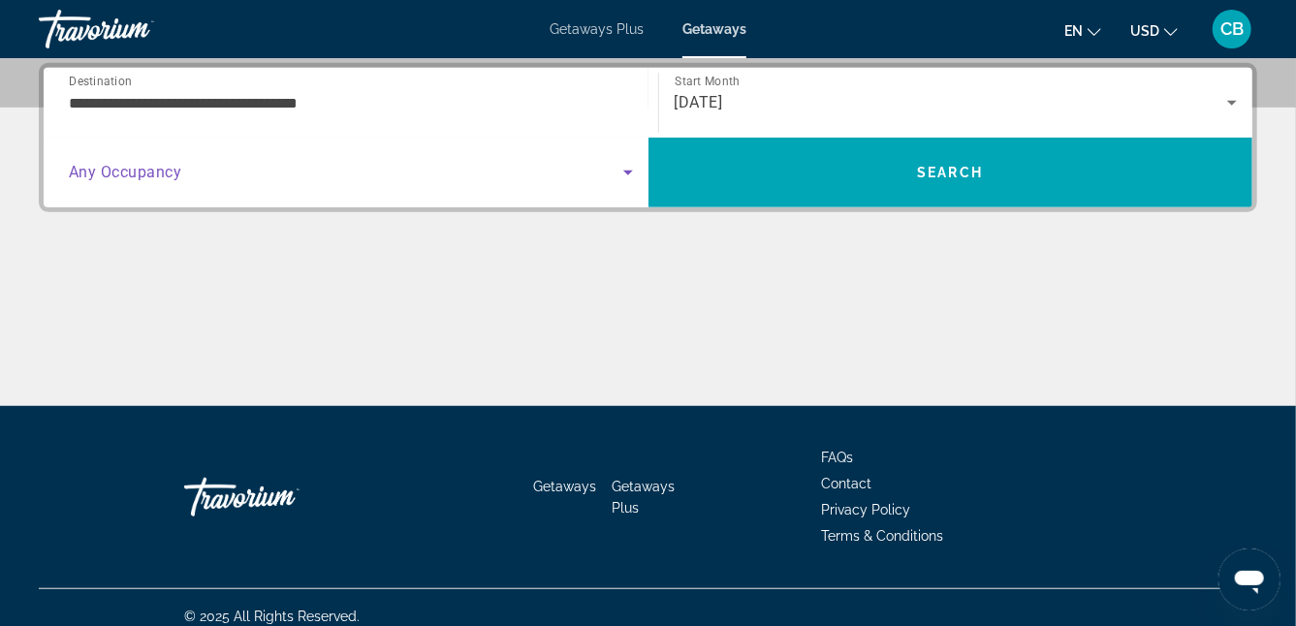
click at [625, 175] on icon "Search widget" at bounding box center [628, 172] width 23 height 23
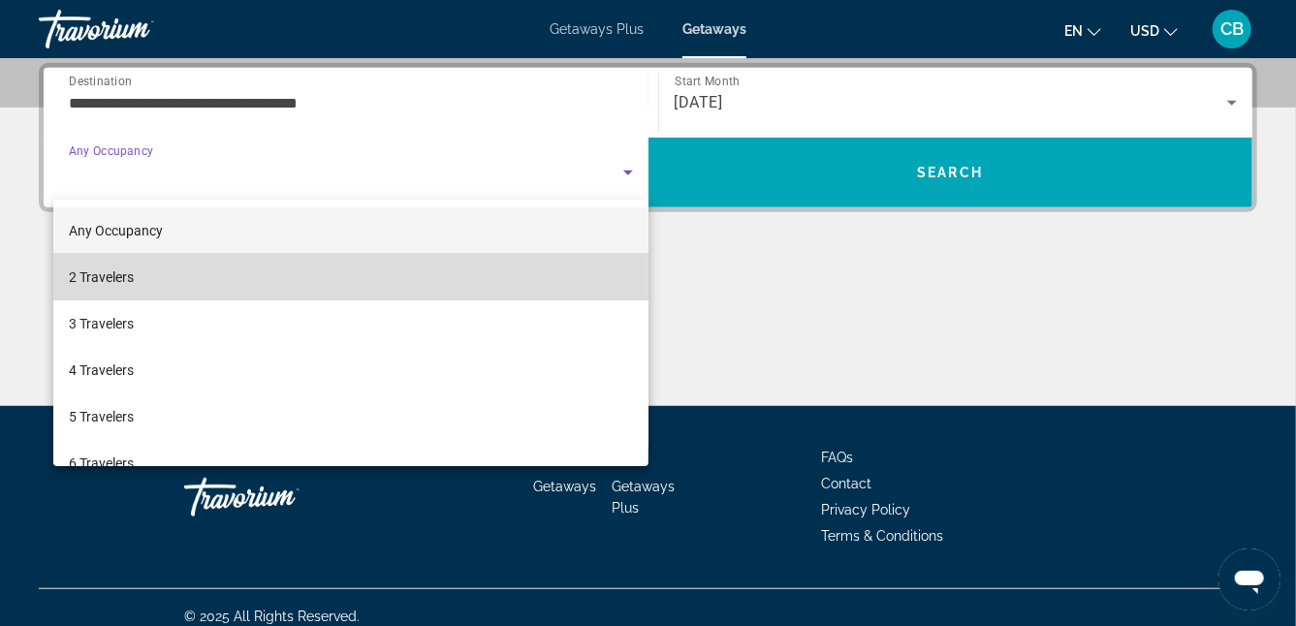
click at [558, 279] on mat-option "2 Travelers" at bounding box center [350, 277] width 595 height 47
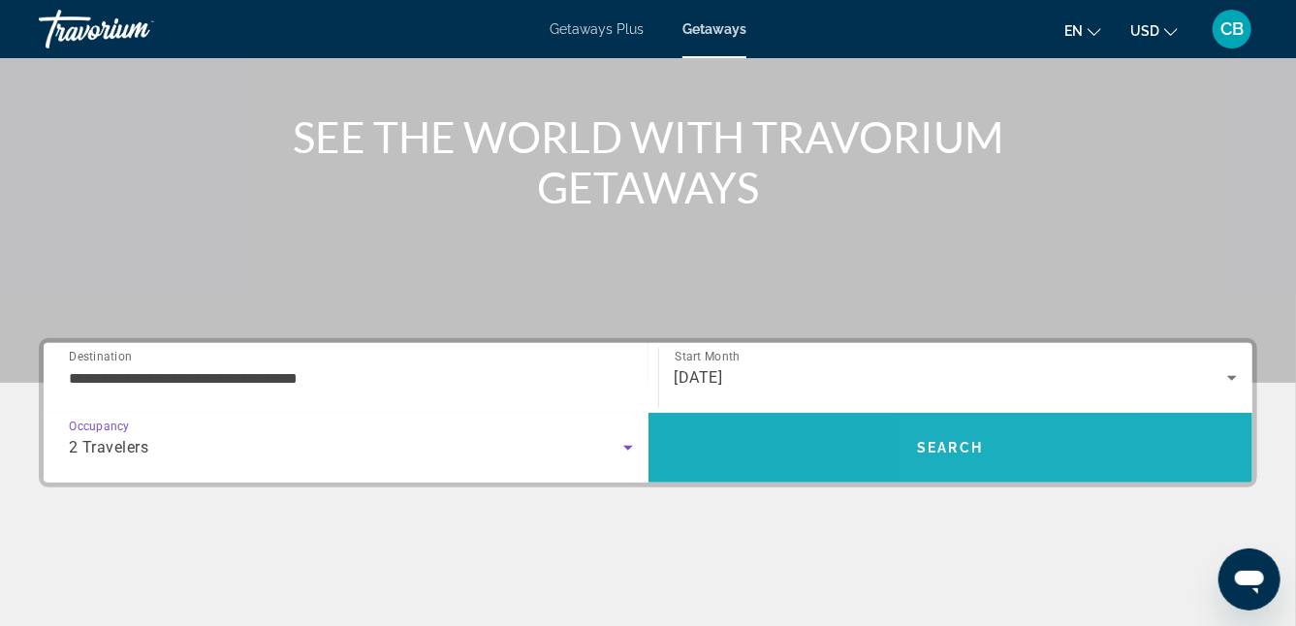
scroll to position [207, 0]
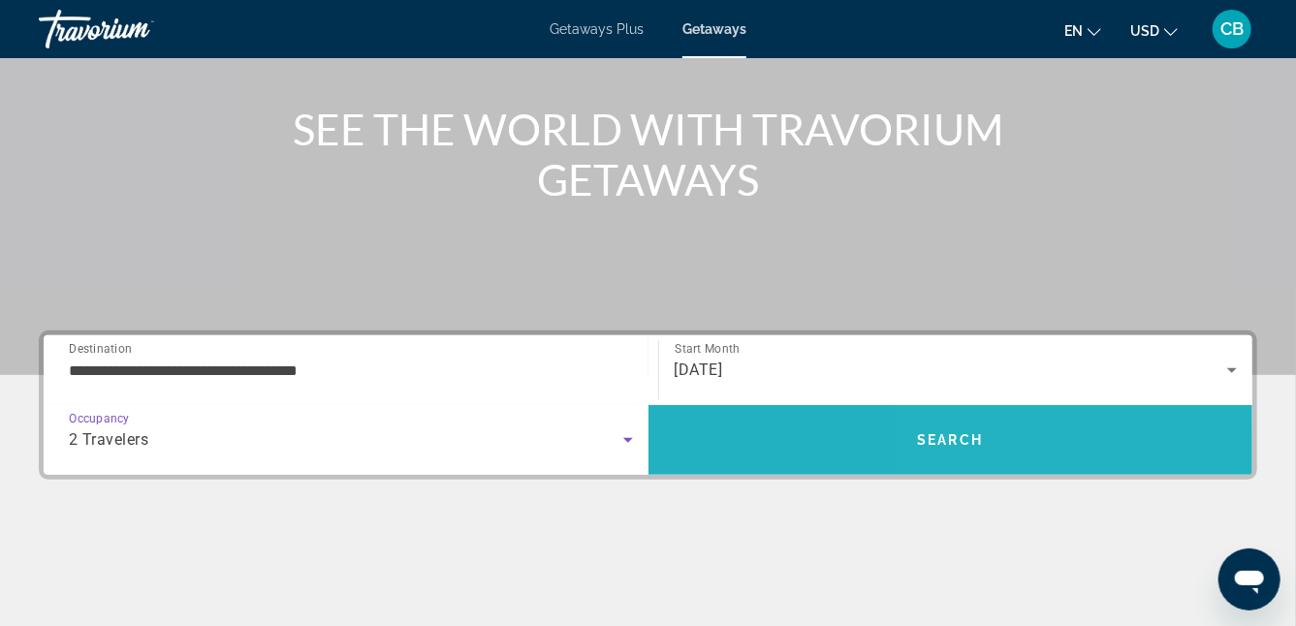
click at [1148, 435] on span "Search" at bounding box center [951, 440] width 605 height 47
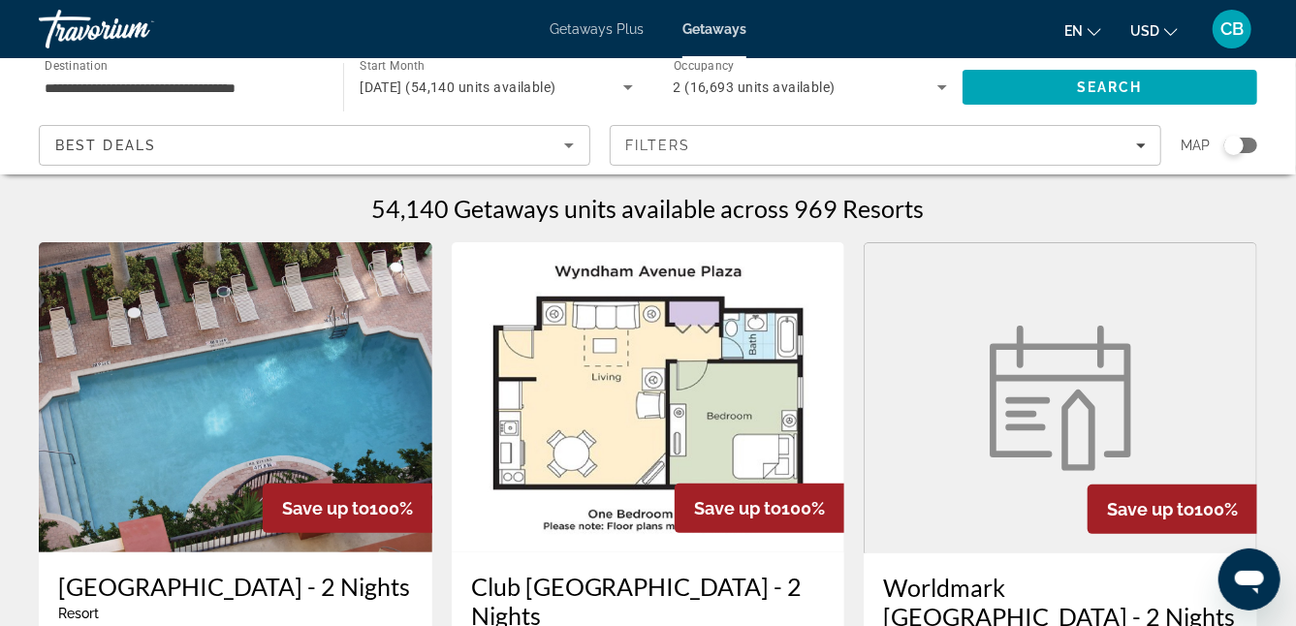
click at [990, 207] on div "54,140 Getaways units available across 969 Resorts" at bounding box center [648, 208] width 1219 height 29
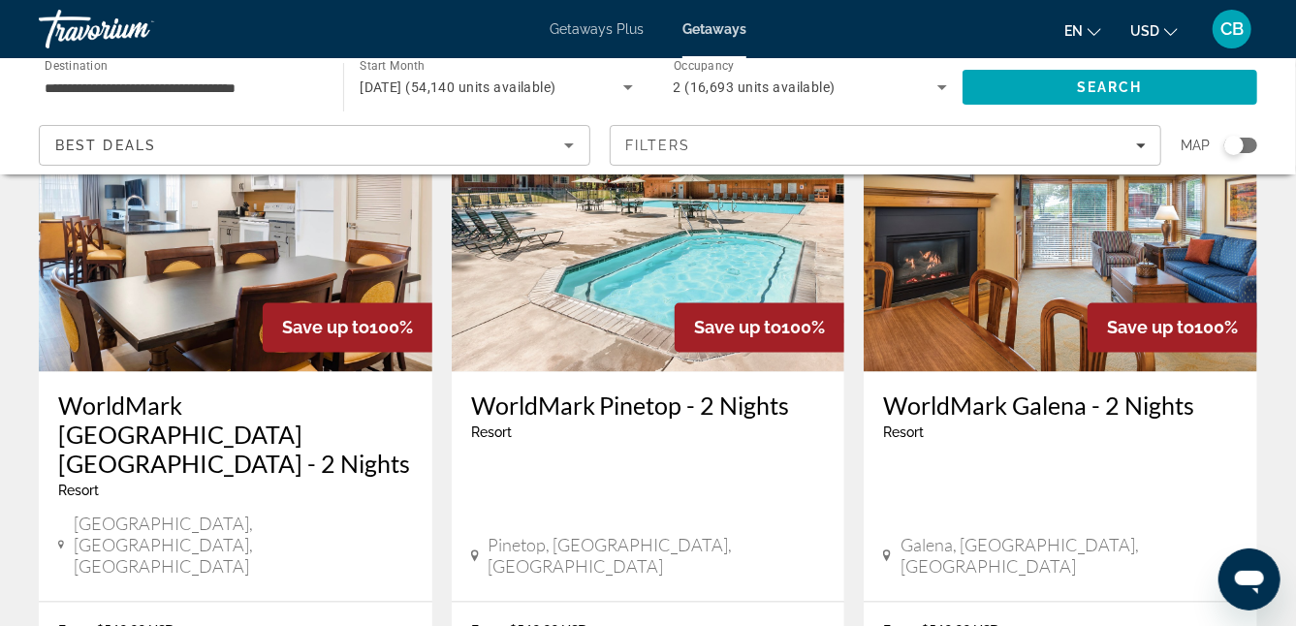
scroll to position [1645, 0]
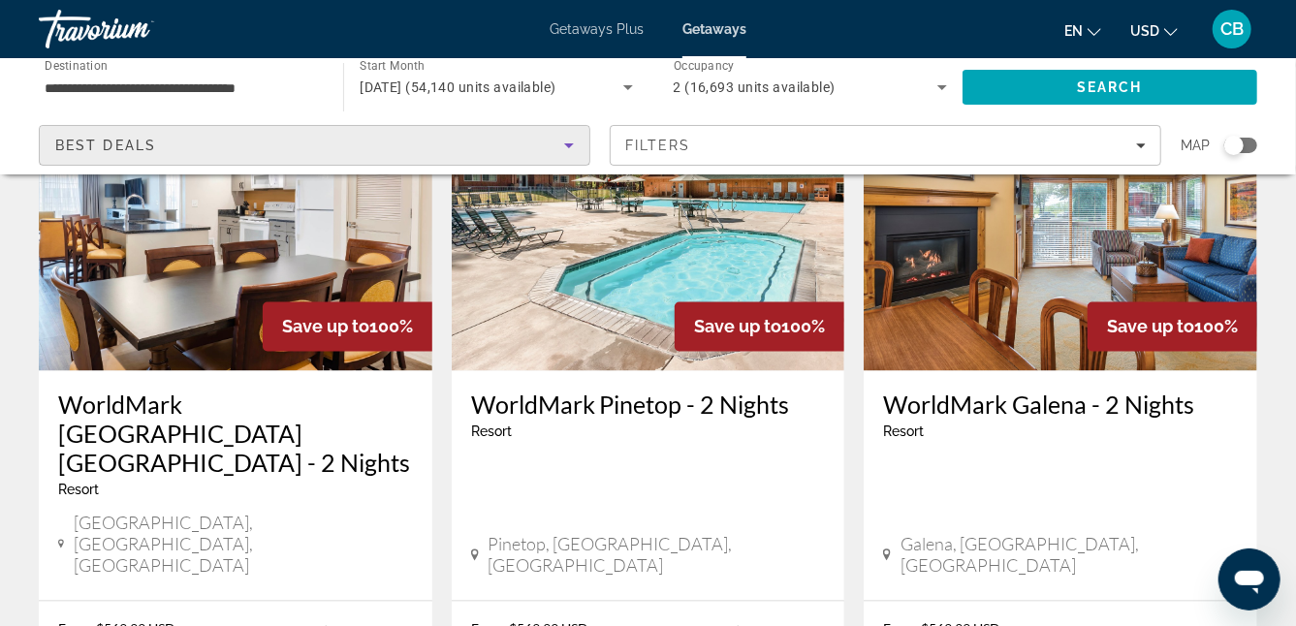
click at [572, 143] on icon "Sort by" at bounding box center [569, 145] width 23 height 23
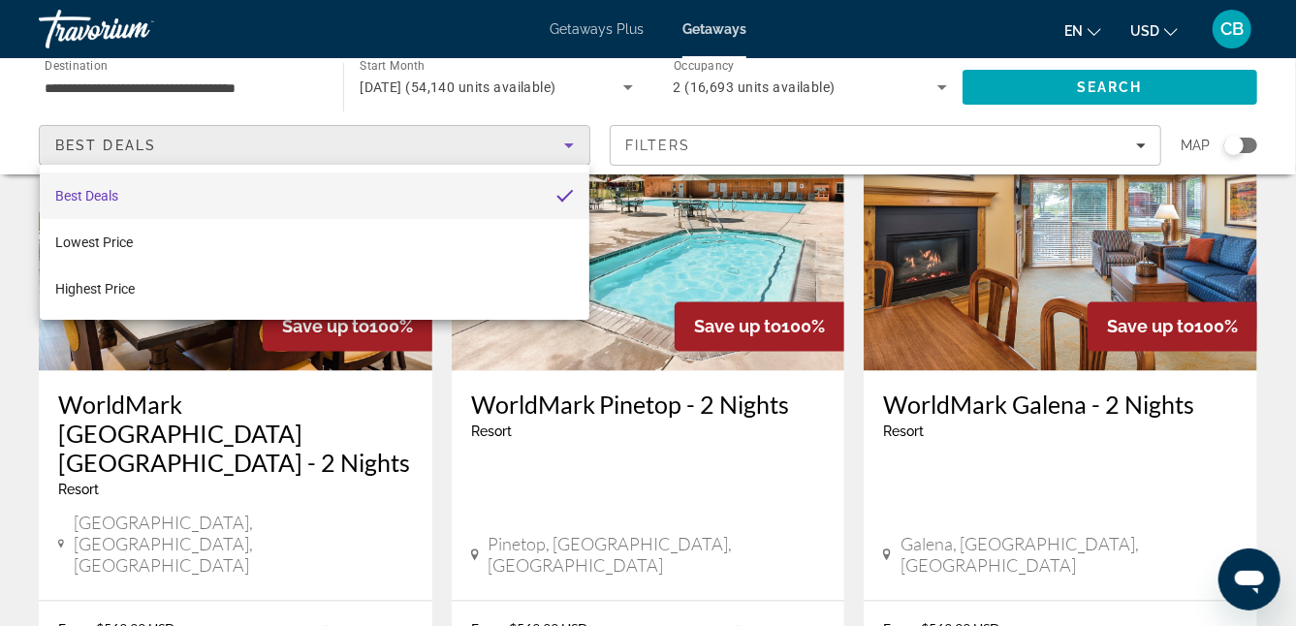
click at [581, 145] on div at bounding box center [648, 313] width 1296 height 626
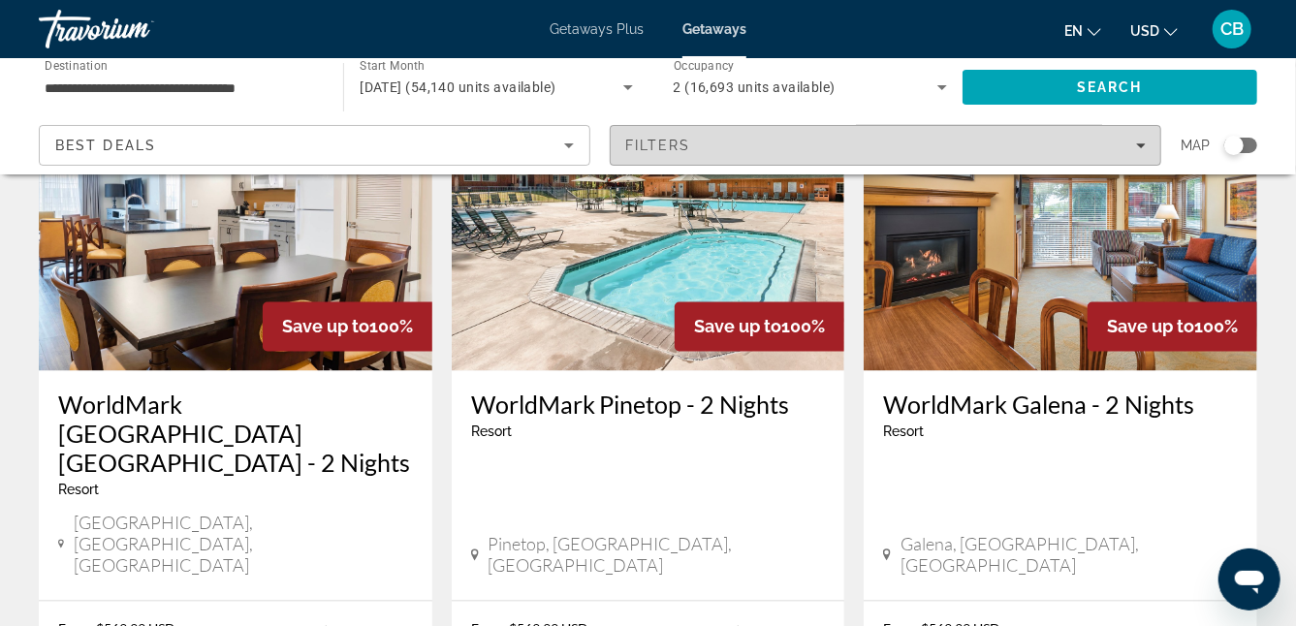
click at [1142, 148] on icon "Filters" at bounding box center [1141, 146] width 10 height 10
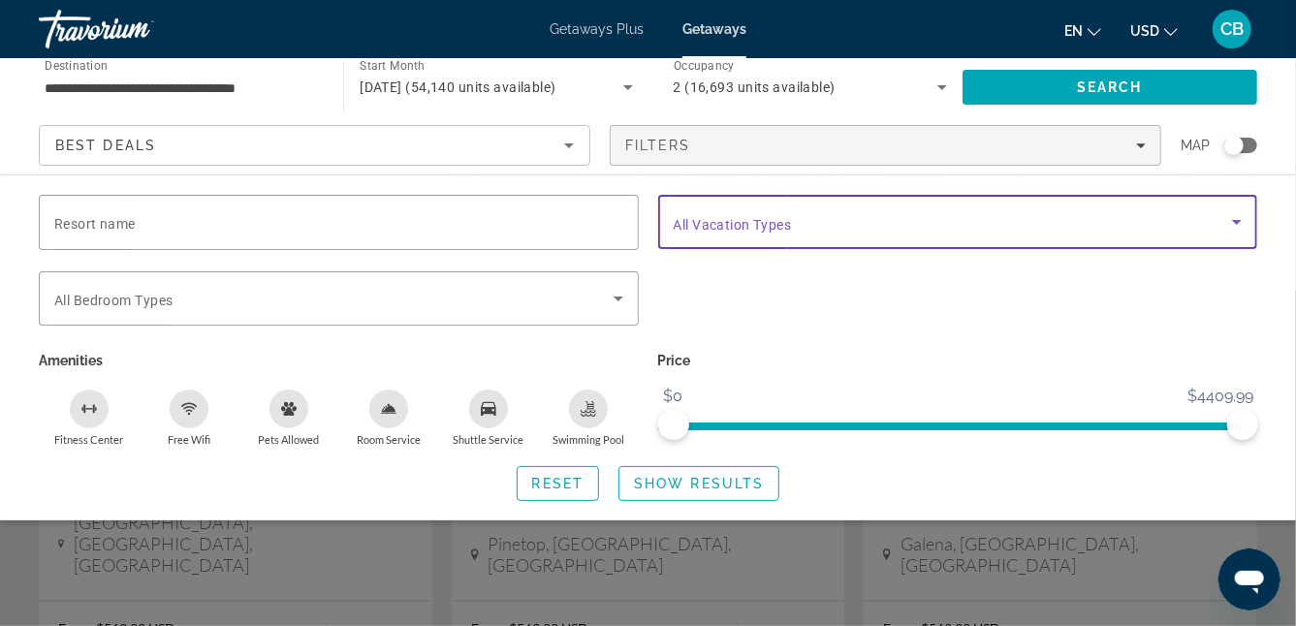
click at [1238, 228] on icon "Search widget" at bounding box center [1237, 221] width 23 height 23
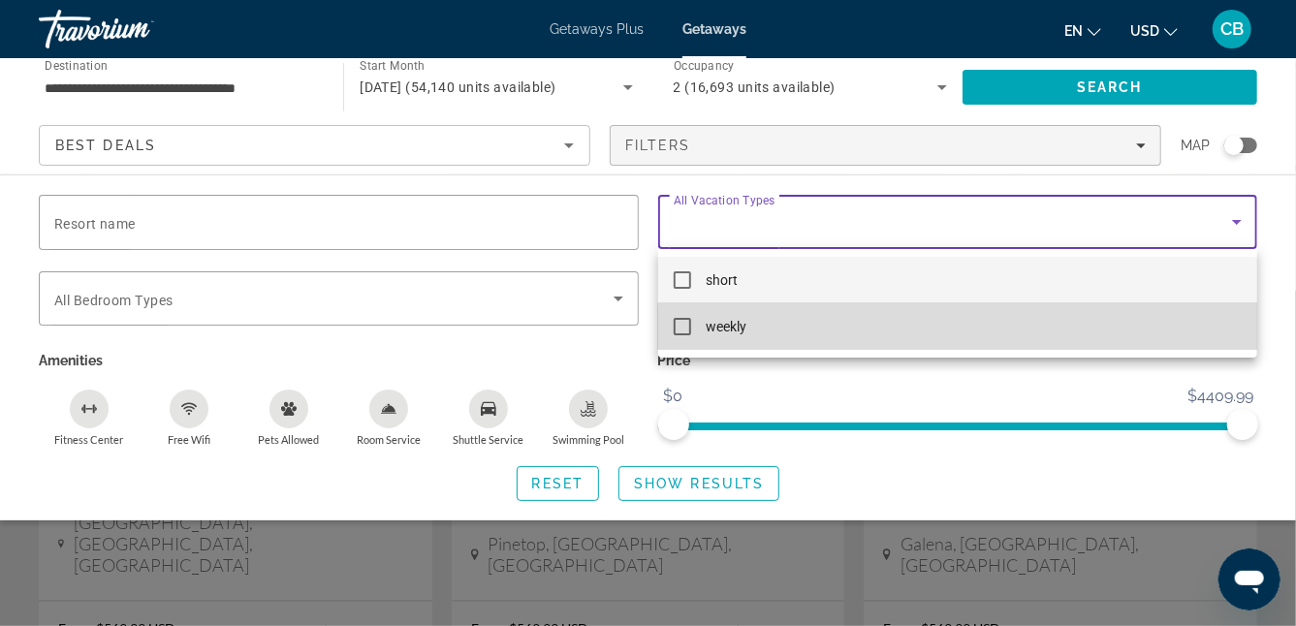
click at [1195, 339] on mat-option "weekly" at bounding box center [958, 327] width 600 height 47
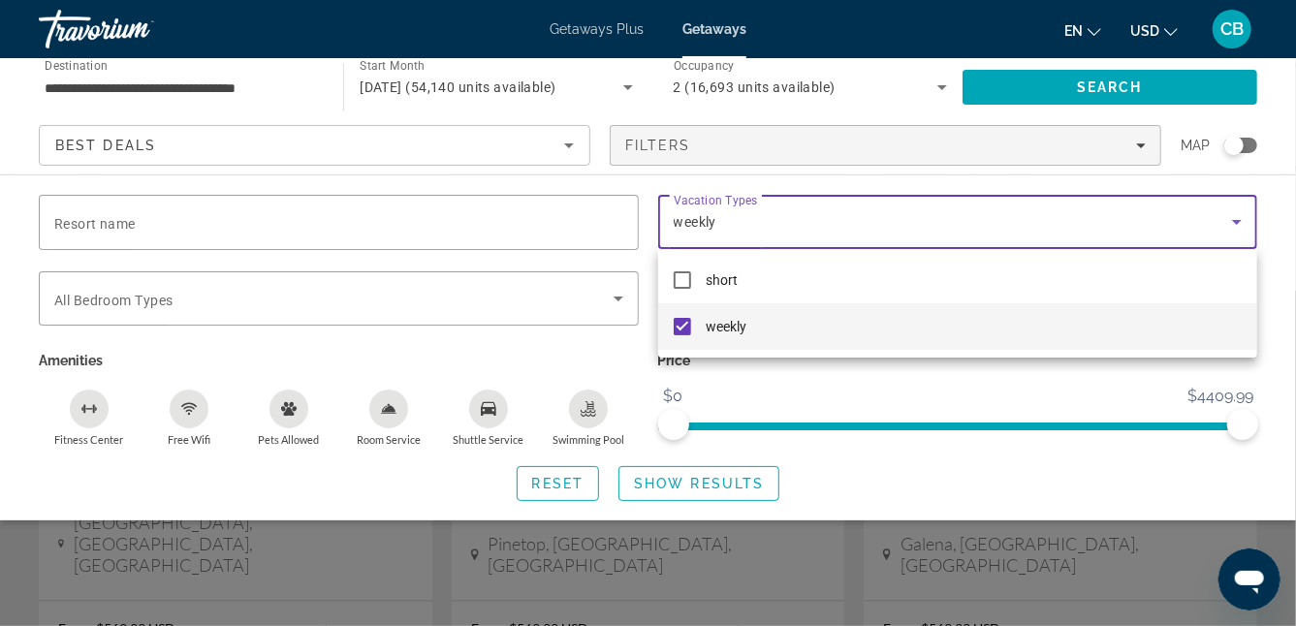
click at [612, 297] on div at bounding box center [648, 313] width 1296 height 626
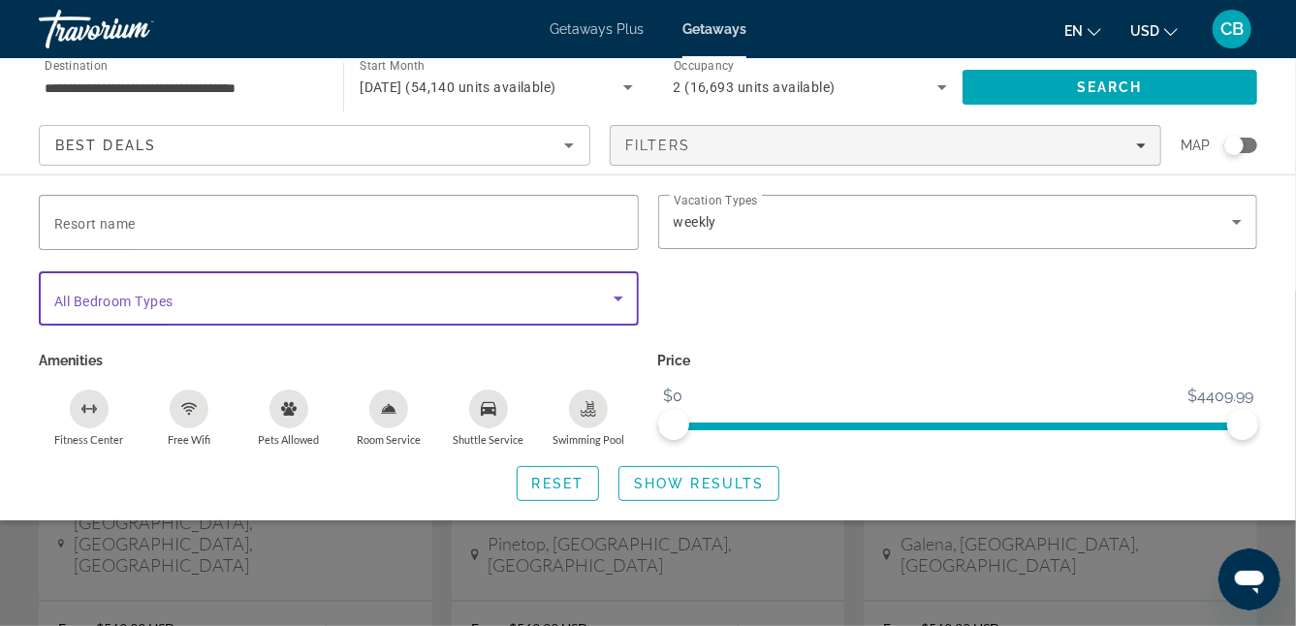
click at [612, 297] on icon "Search widget" at bounding box center [618, 298] width 23 height 23
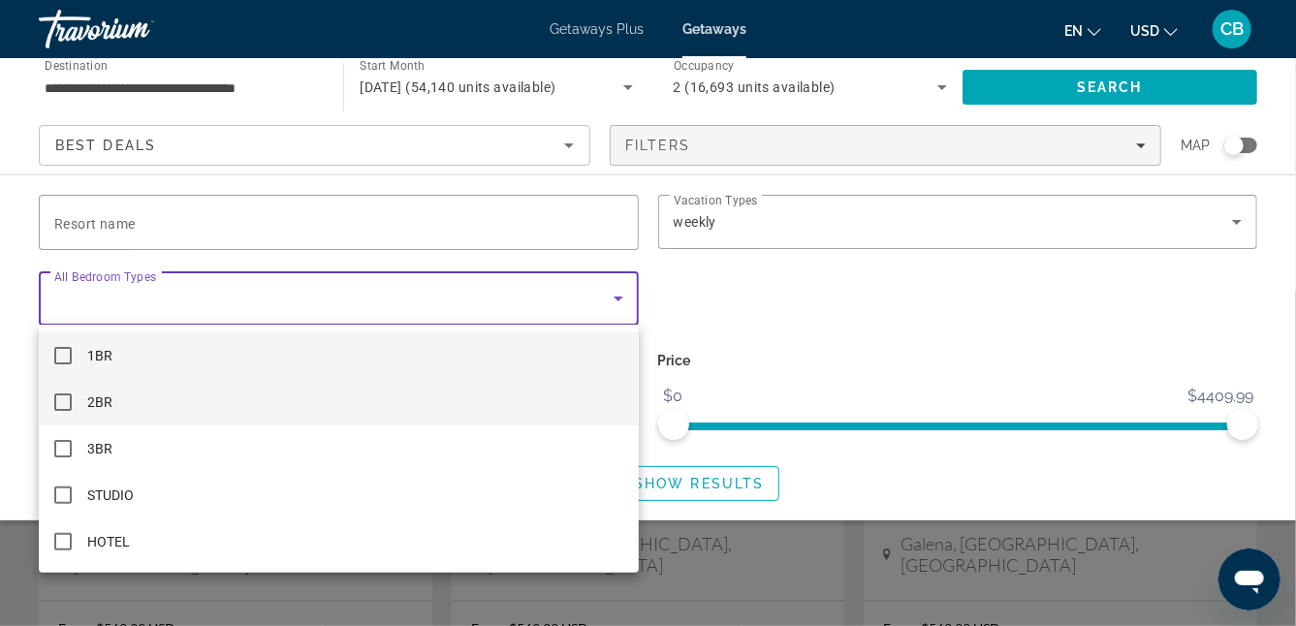
click at [559, 409] on mat-option "2BR" at bounding box center [339, 402] width 600 height 47
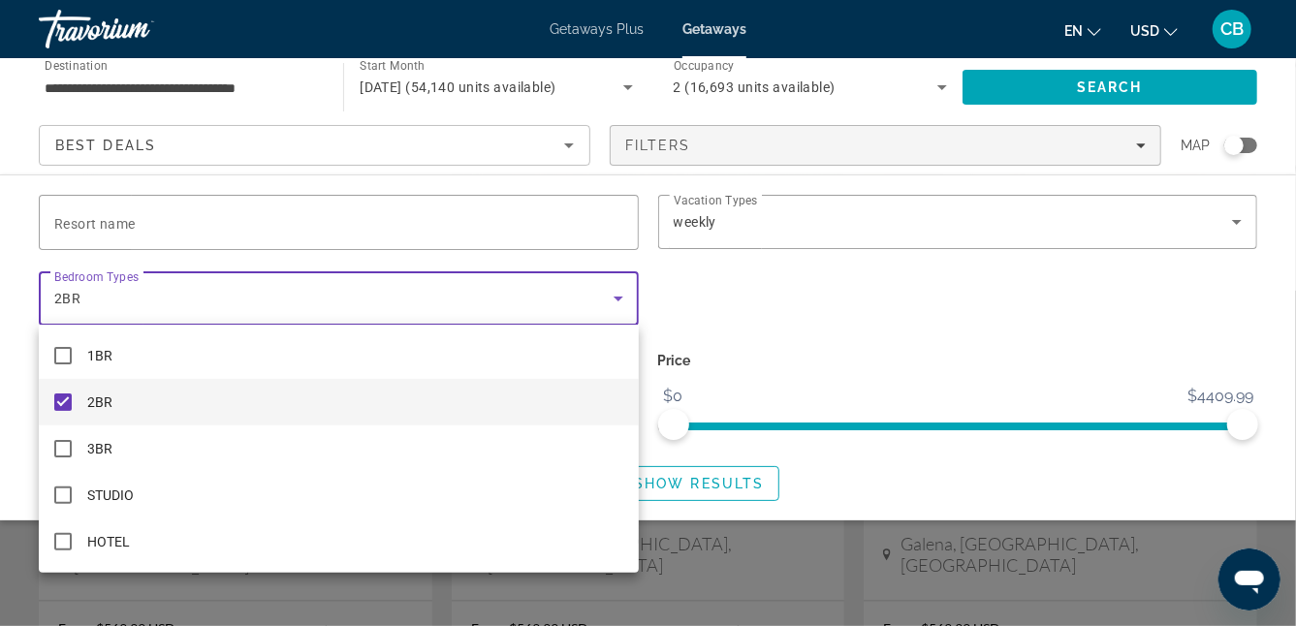
click at [755, 391] on div at bounding box center [648, 313] width 1296 height 626
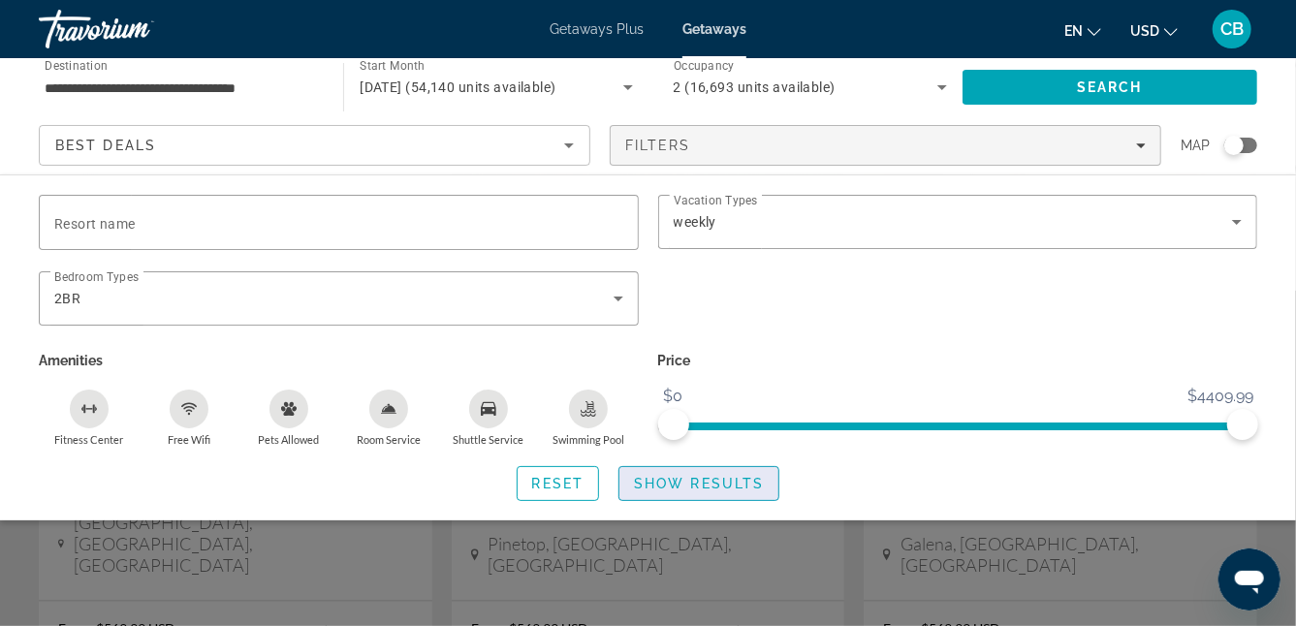
click at [670, 485] on span "Show Results" at bounding box center [699, 484] width 130 height 16
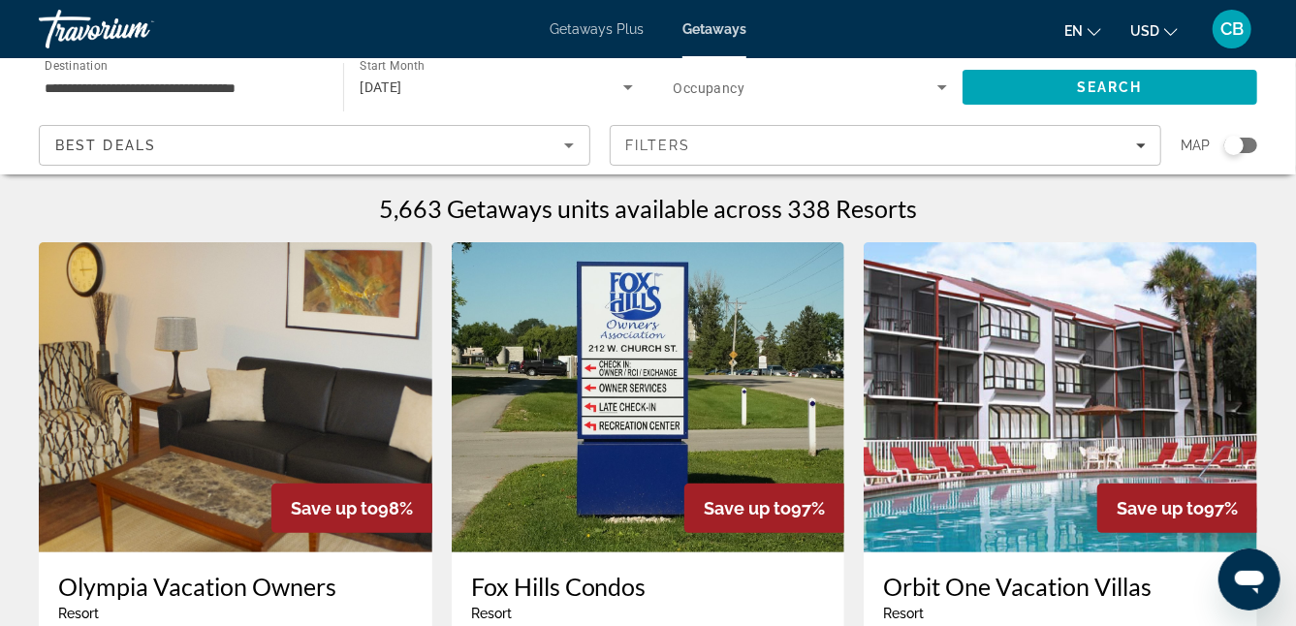
click at [958, 221] on div "5,663 Getaways units available across 338 Resorts" at bounding box center [648, 208] width 1219 height 29
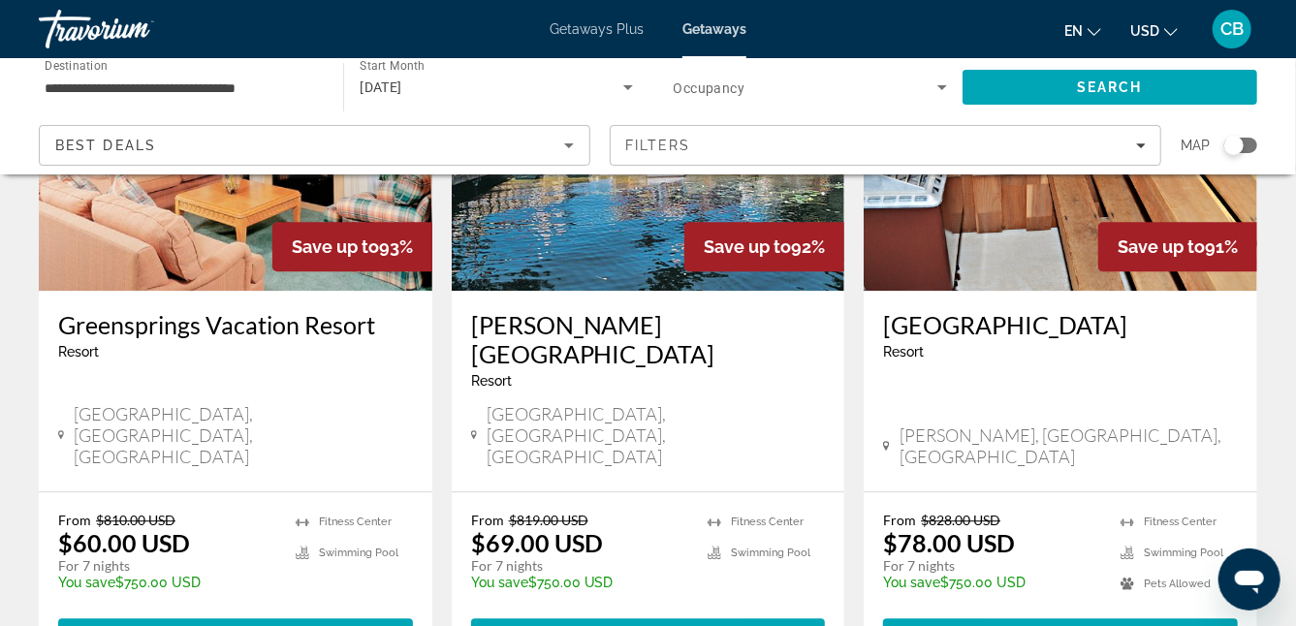
scroll to position [2451, 0]
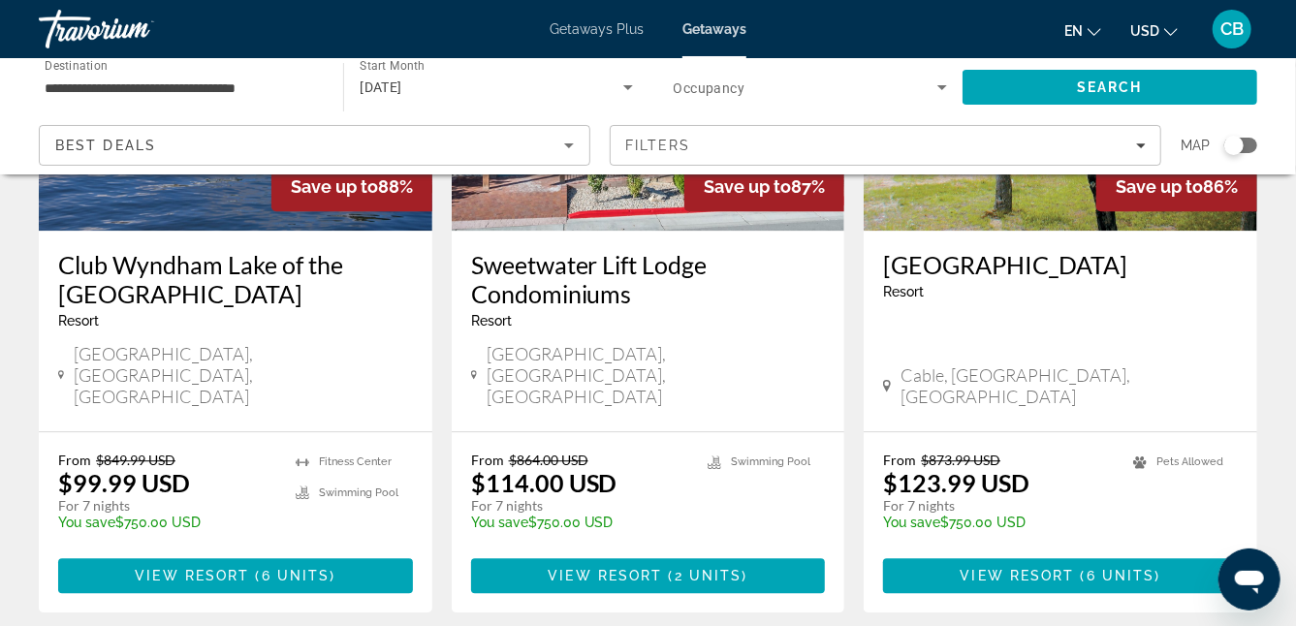
scroll to position [2493, 0]
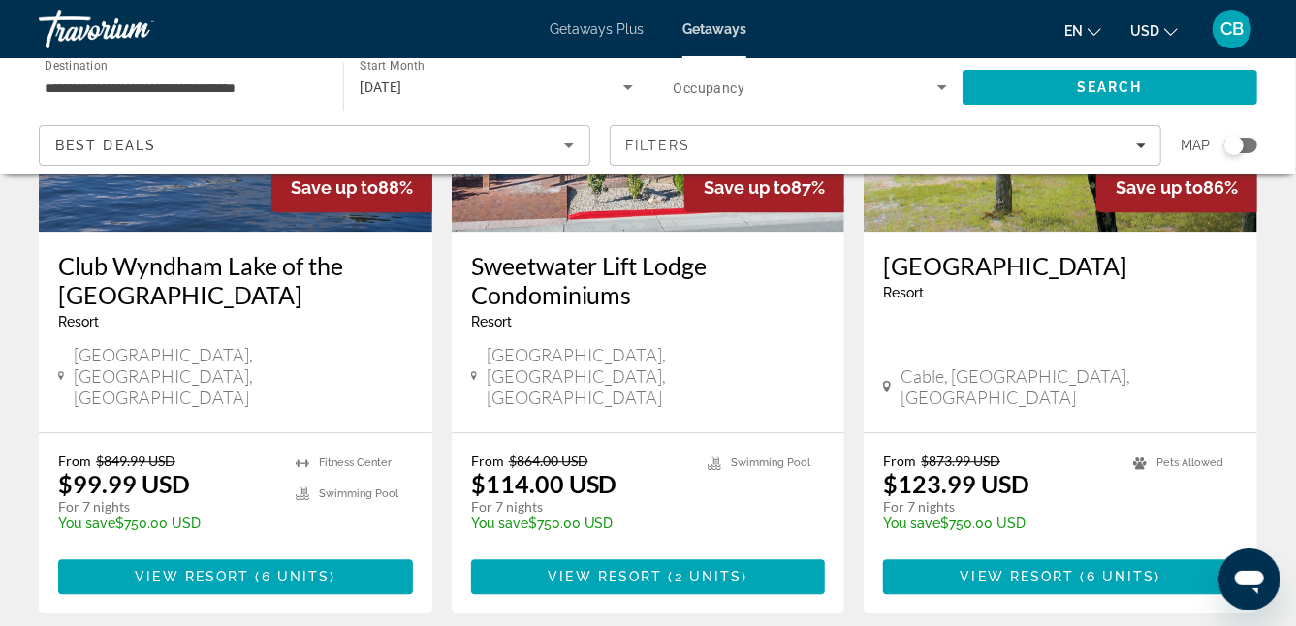
click at [565, 158] on div "Best Deals" at bounding box center [314, 153] width 519 height 54
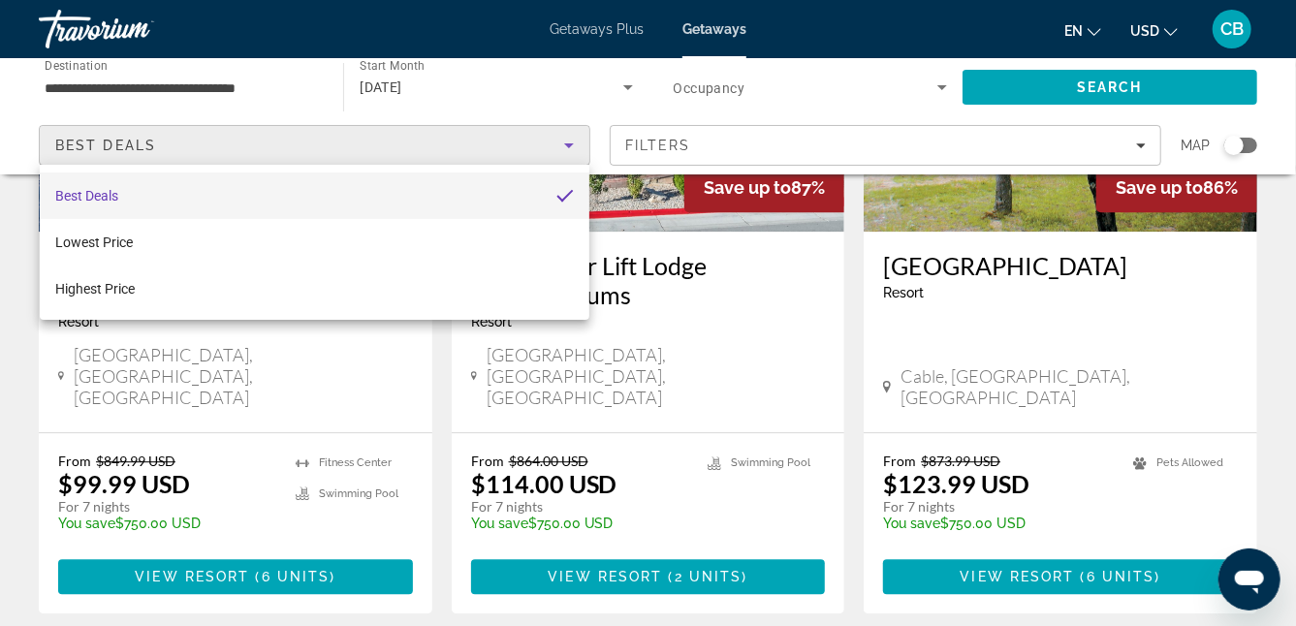
click at [565, 158] on div at bounding box center [648, 313] width 1296 height 626
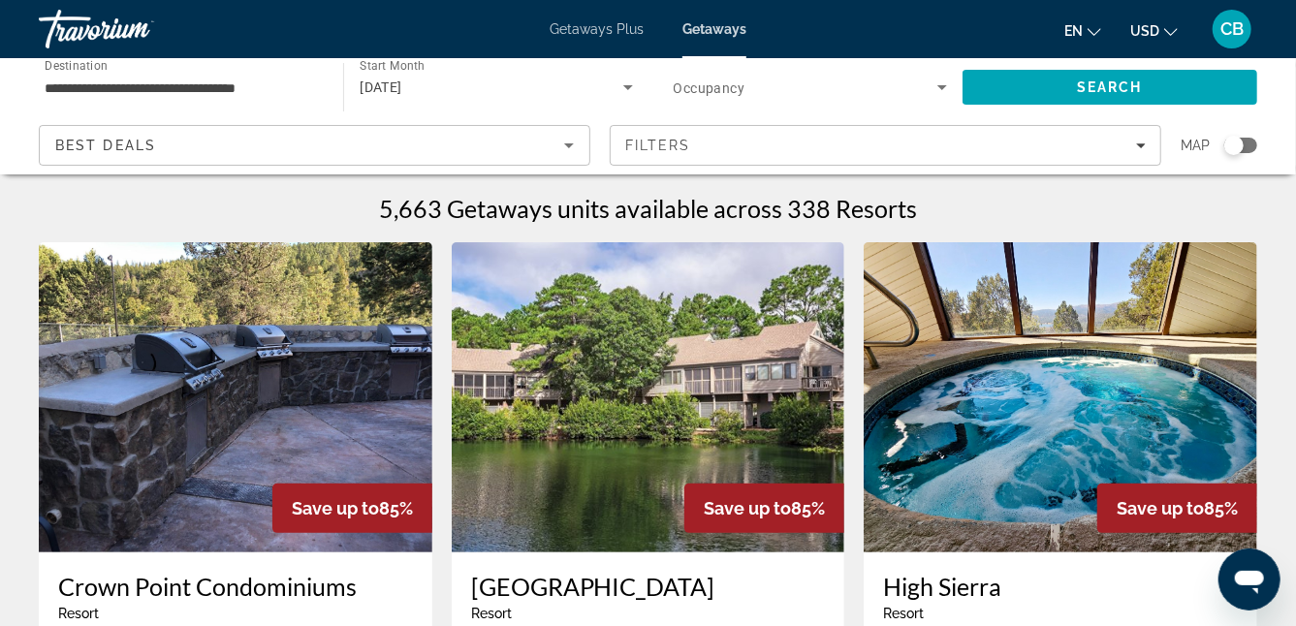
click at [977, 215] on div "5,663 Getaways units available across 338 Resorts" at bounding box center [648, 208] width 1219 height 29
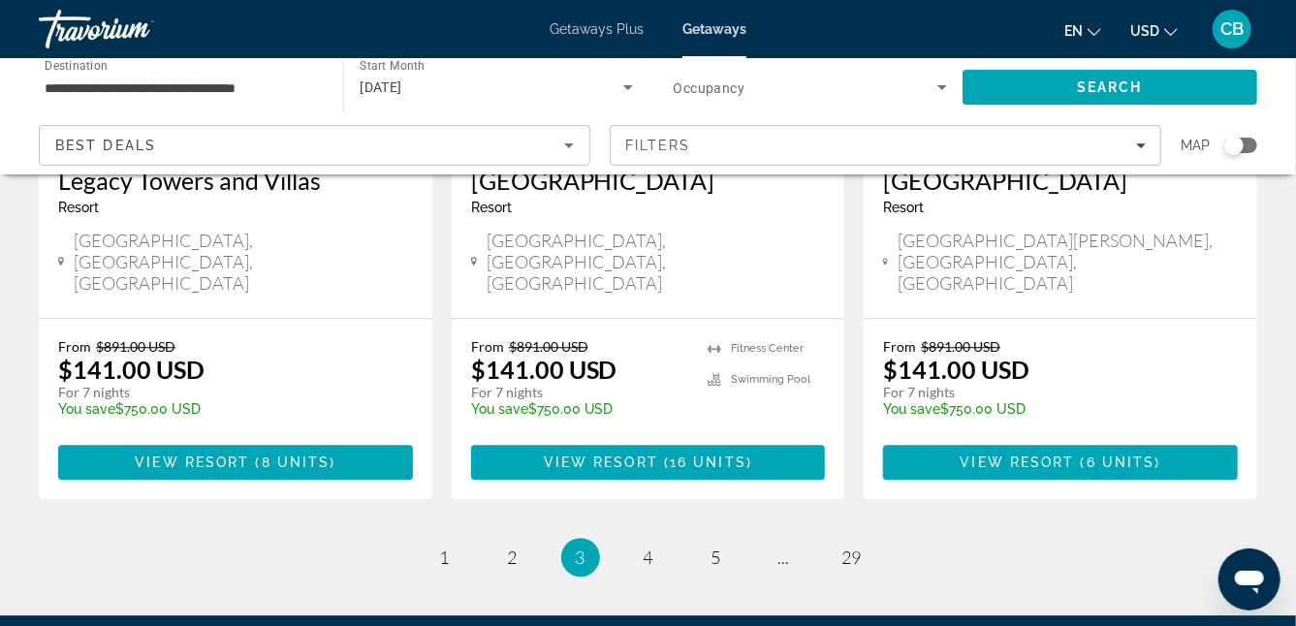
scroll to position [2625, 0]
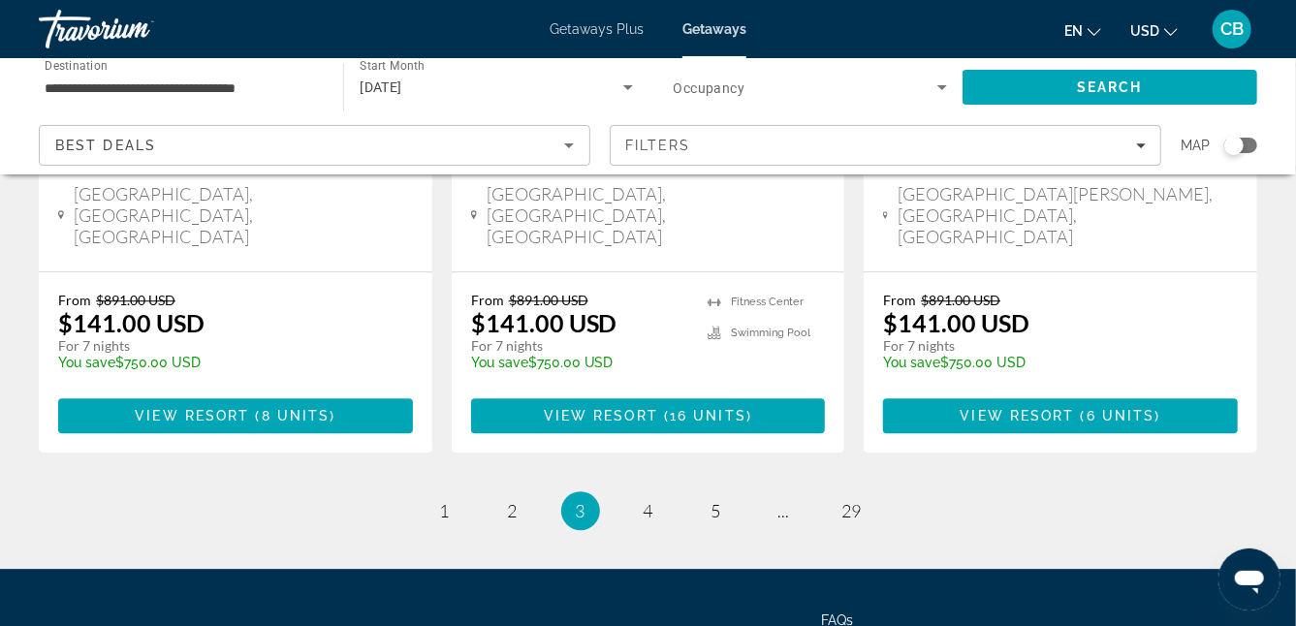
click at [1089, 36] on button "en English Español Français Italiano Português русский" at bounding box center [1083, 30] width 37 height 28
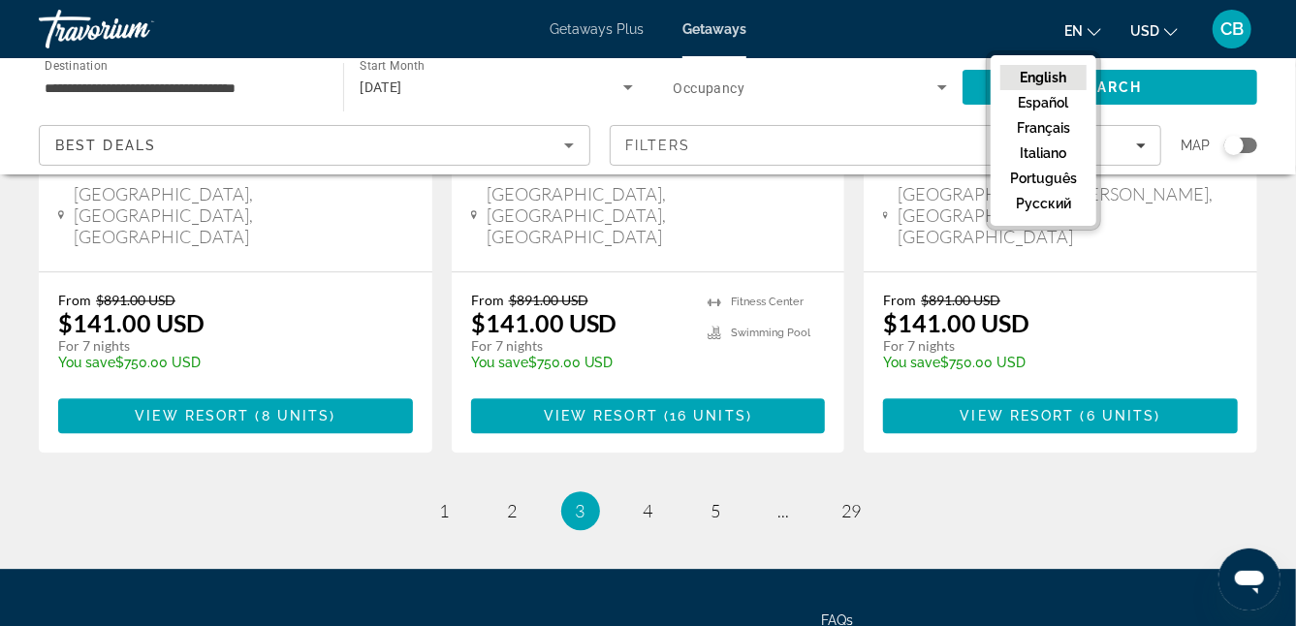
click at [1089, 36] on button "en English Español Français Italiano Português русский" at bounding box center [1083, 30] width 37 height 28
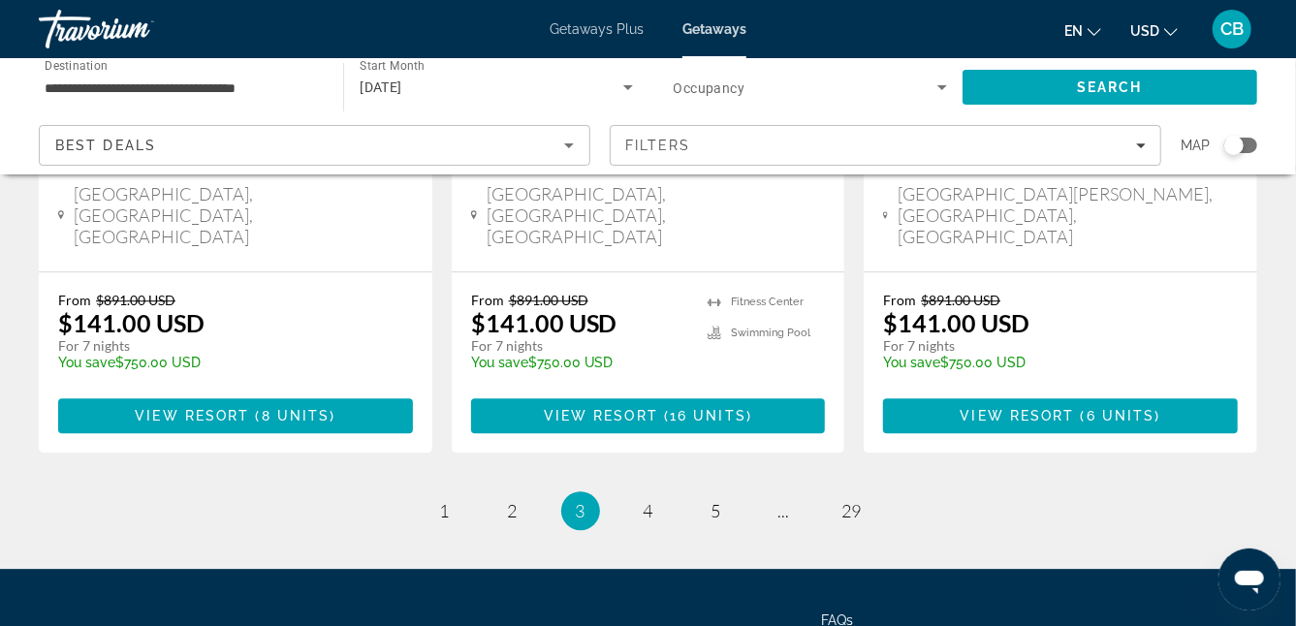
click at [1175, 31] on icon "Change currency" at bounding box center [1172, 32] width 14 height 8
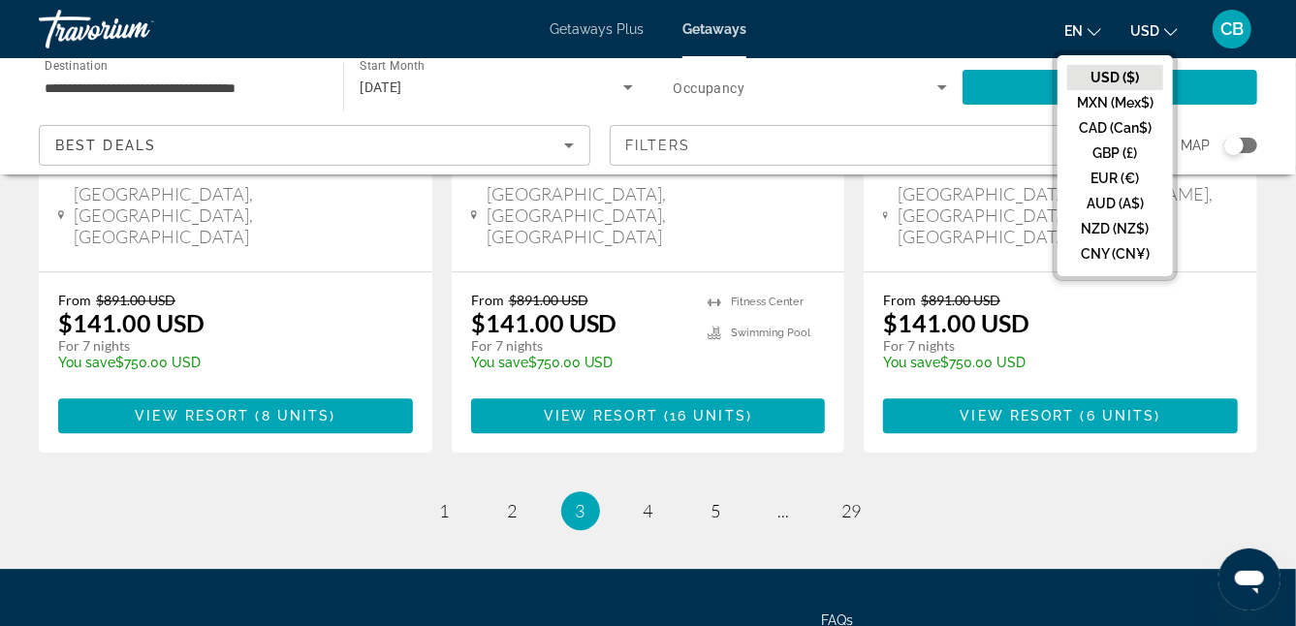
click at [1175, 31] on icon "Change currency" at bounding box center [1172, 32] width 14 height 8
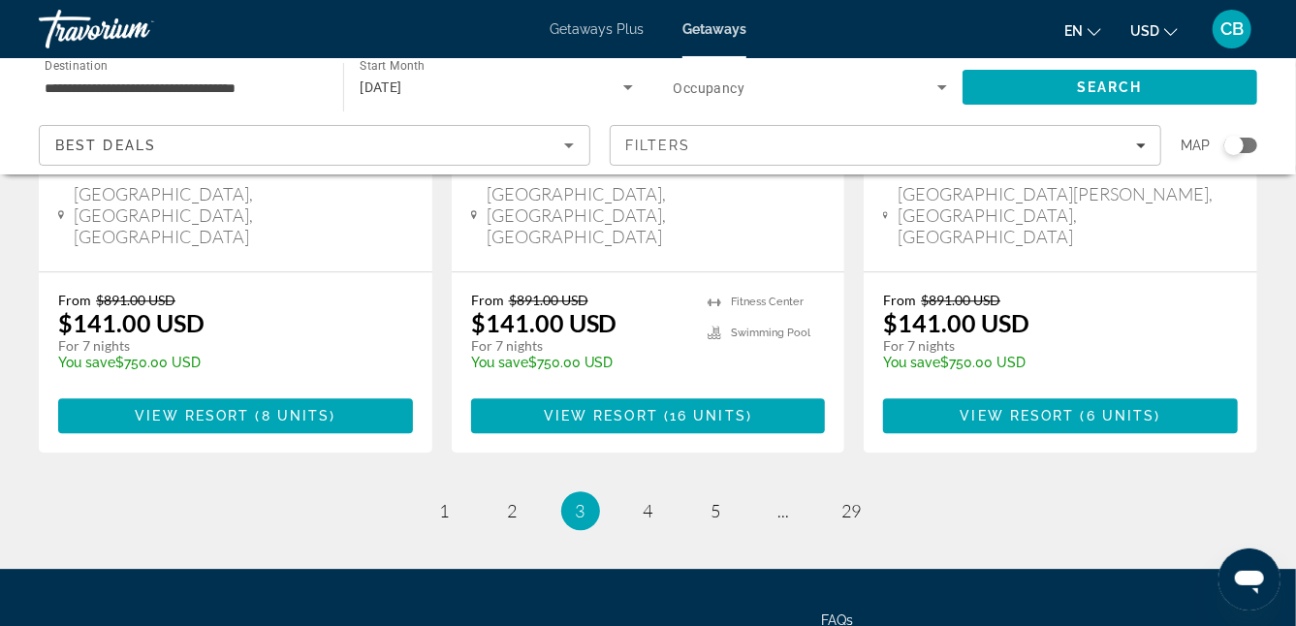
click at [113, 36] on div "Travorium" at bounding box center [136, 29] width 194 height 50
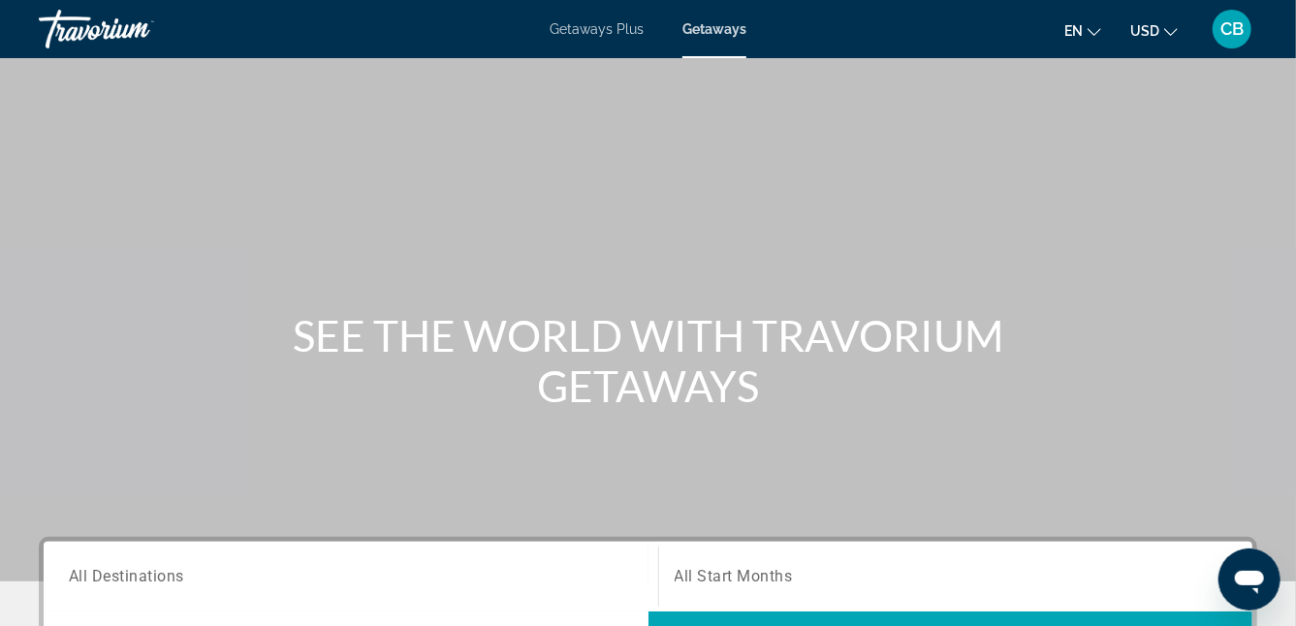
click at [473, 471] on div "Main content" at bounding box center [648, 291] width 1296 height 582
